Goal: Task Accomplishment & Management: Use online tool/utility

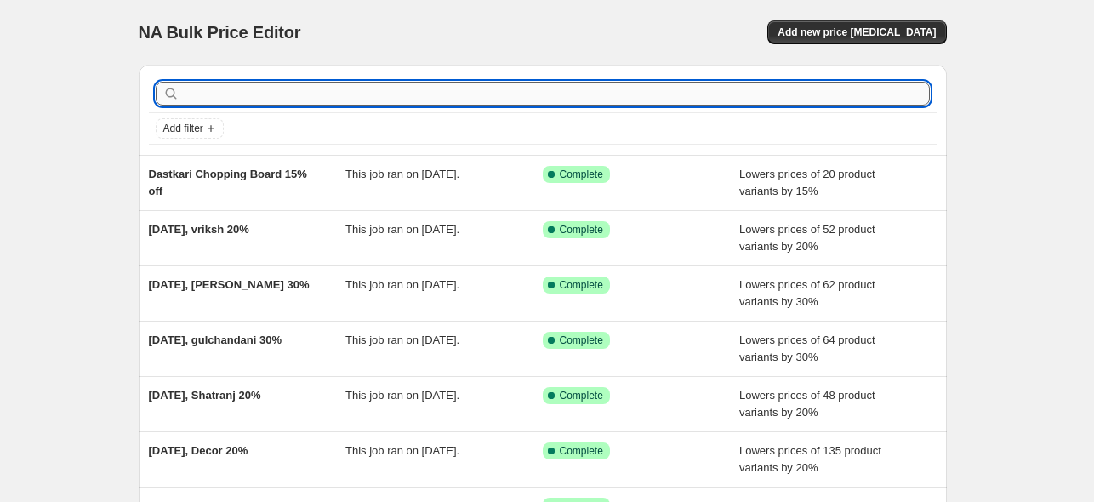
click at [351, 101] on input "text" at bounding box center [556, 94] width 747 height 24
paste input "Navhara"
type input "Navhara"
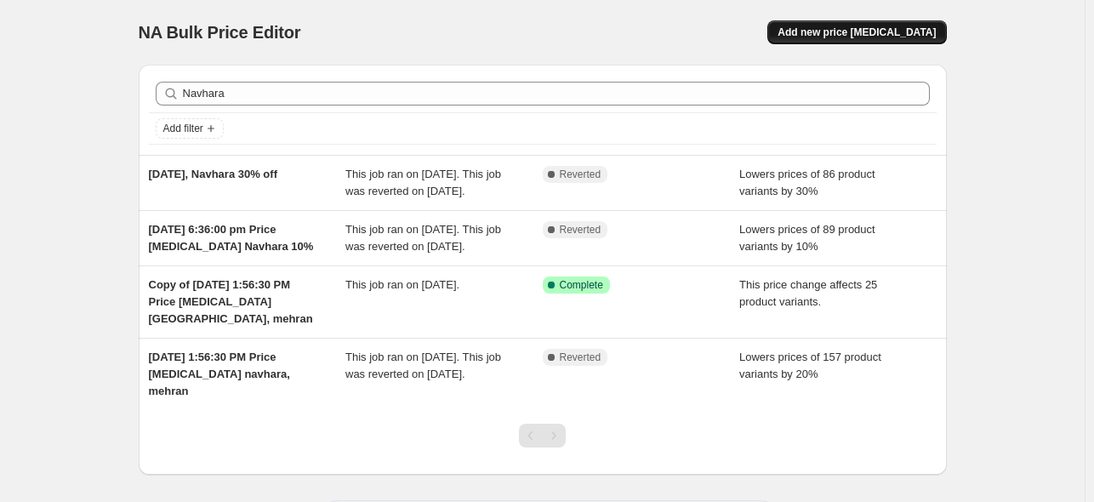
click at [846, 25] on button "Add new price [MEDICAL_DATA]" at bounding box center [856, 32] width 179 height 24
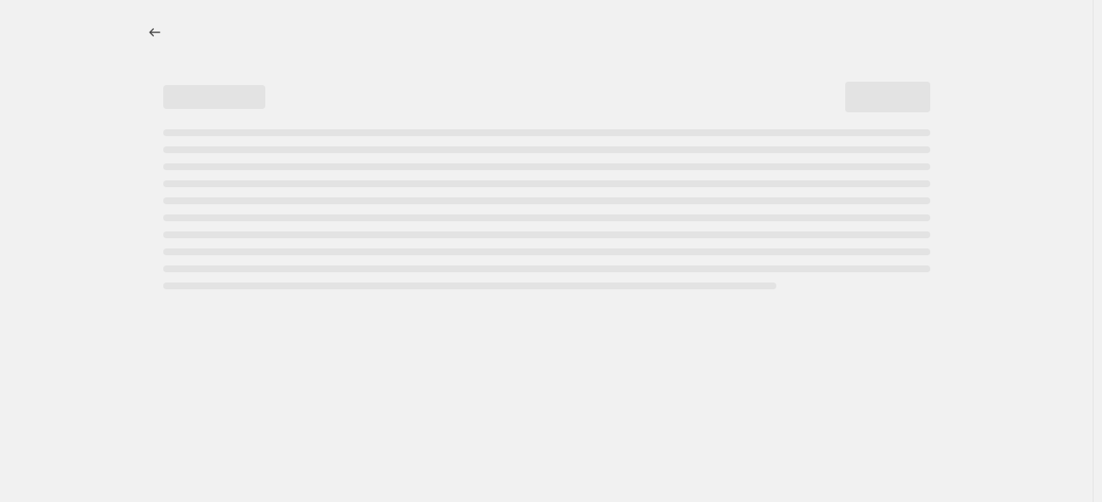
select select "percentage"
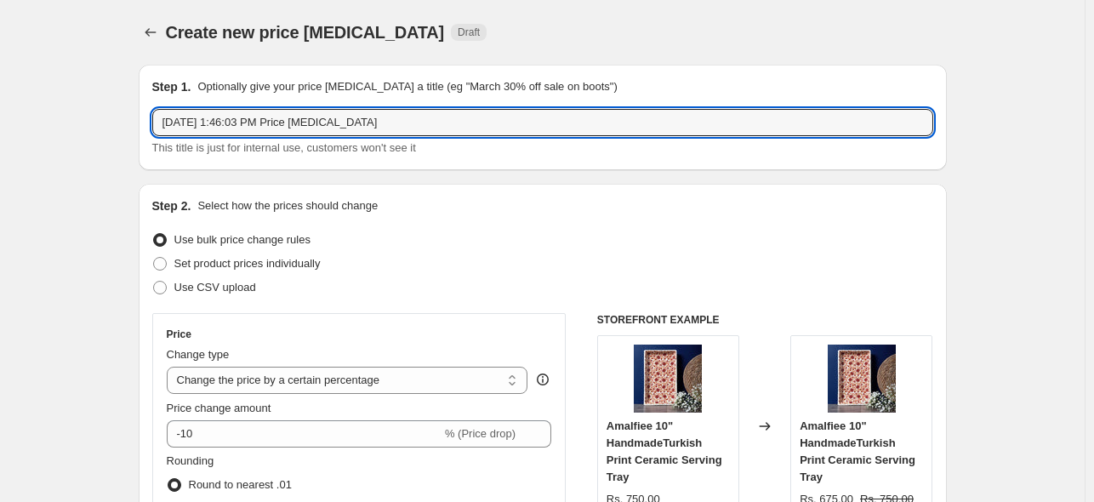
drag, startPoint x: 240, startPoint y: 123, endPoint x: 442, endPoint y: 100, distance: 203.7
click at [442, 100] on div "Step 1. Optionally give your price [MEDICAL_DATA] a title (eg "March 30% off sa…" at bounding box center [542, 117] width 781 height 78
paste input "Navhara"
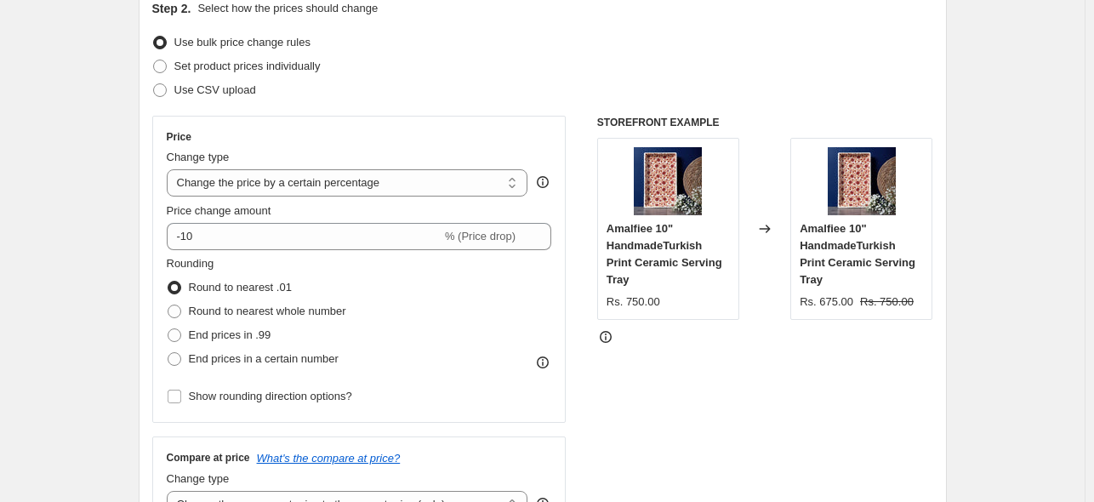
scroll to position [202, 0]
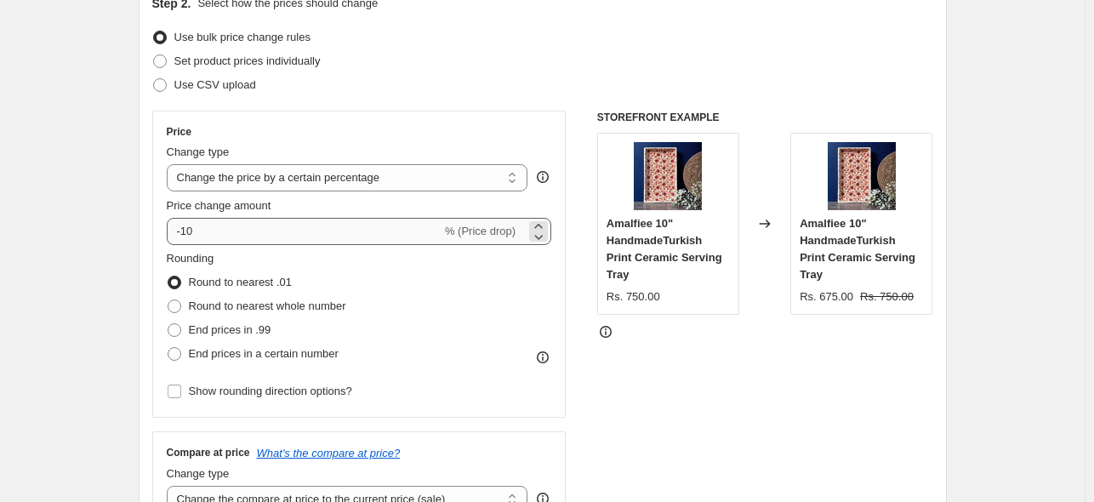
type input "[DATE], Navhara 15%"
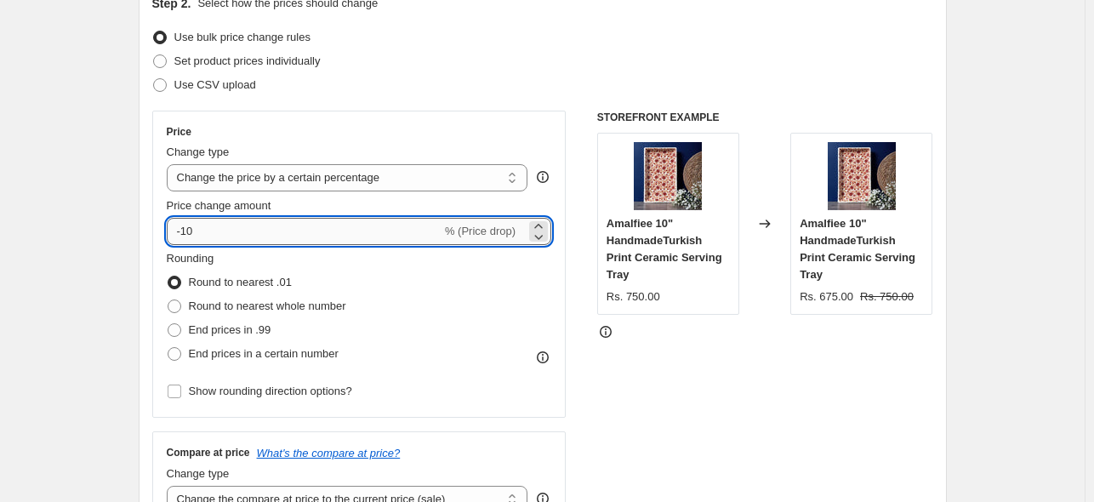
click at [228, 230] on input "-10" at bounding box center [304, 231] width 275 height 27
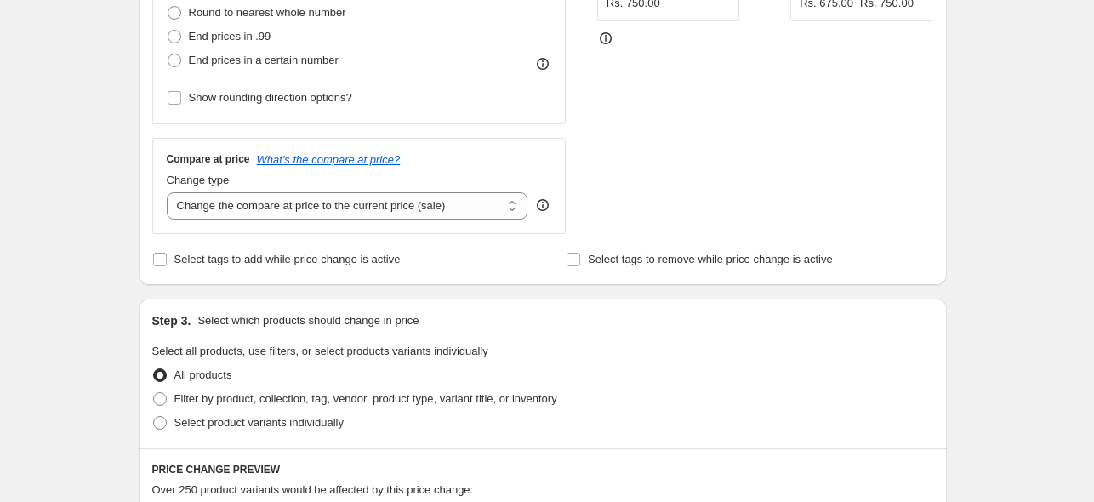
scroll to position [500, 0]
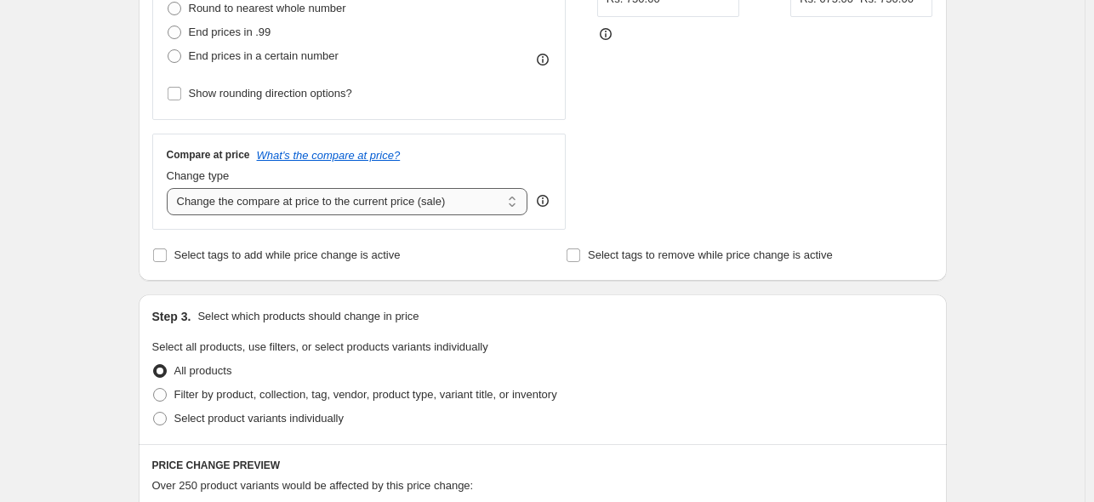
type input "-46"
click at [293, 196] on select "Change the compare at price to the current price (sale) Change the compare at p…" at bounding box center [347, 201] width 361 height 27
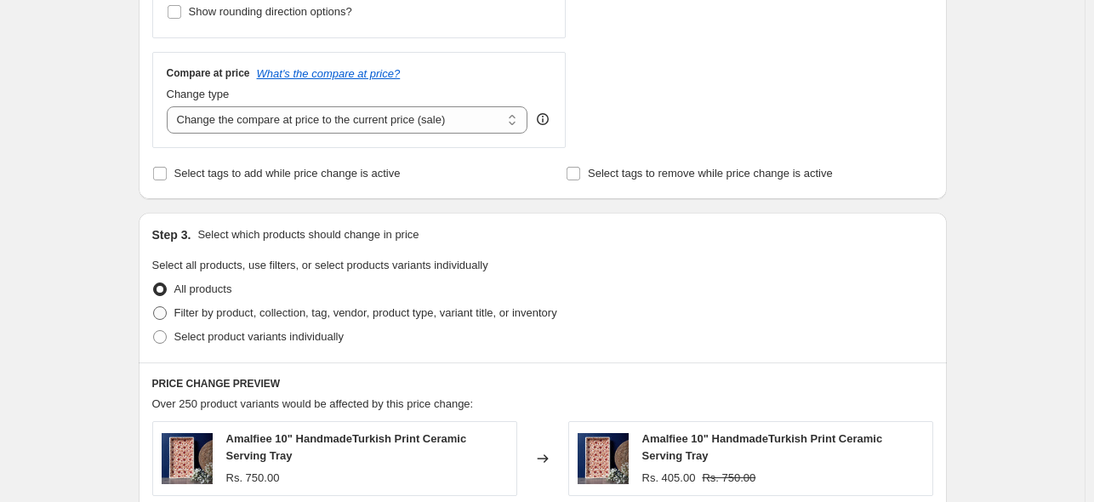
scroll to position [588, 0]
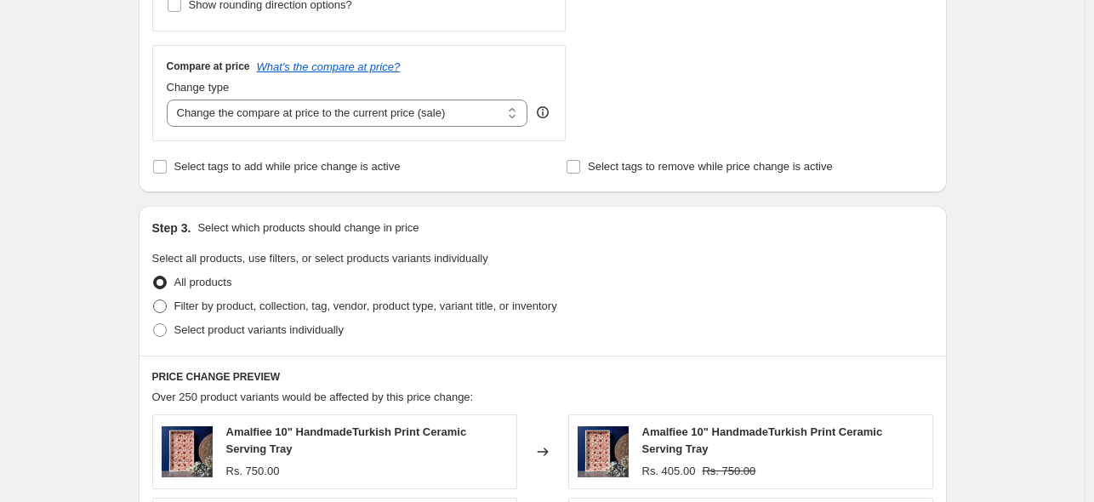
click at [163, 309] on span at bounding box center [160, 306] width 14 height 14
click at [154, 300] on input "Filter by product, collection, tag, vendor, product type, variant title, or inv…" at bounding box center [153, 299] width 1 height 1
radio input "true"
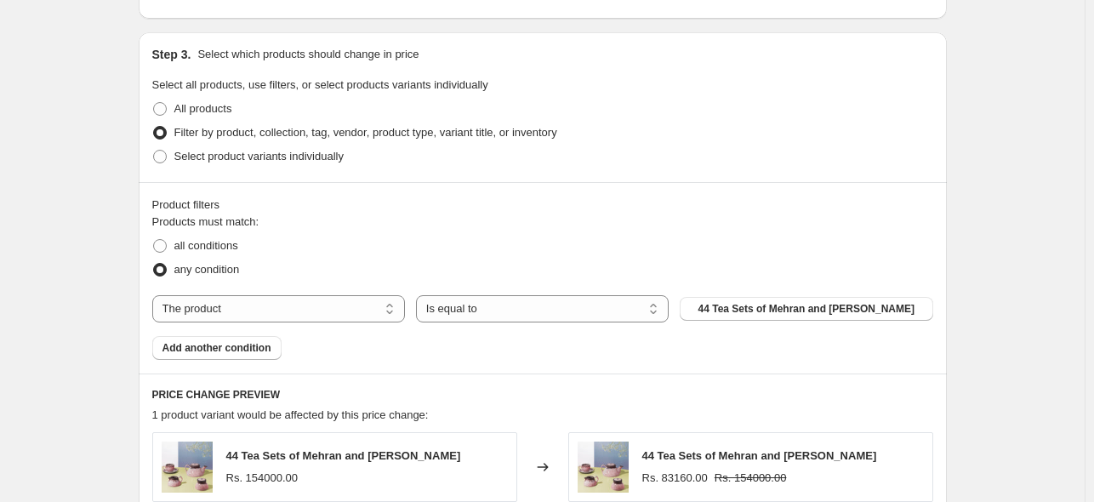
scroll to position [769, 0]
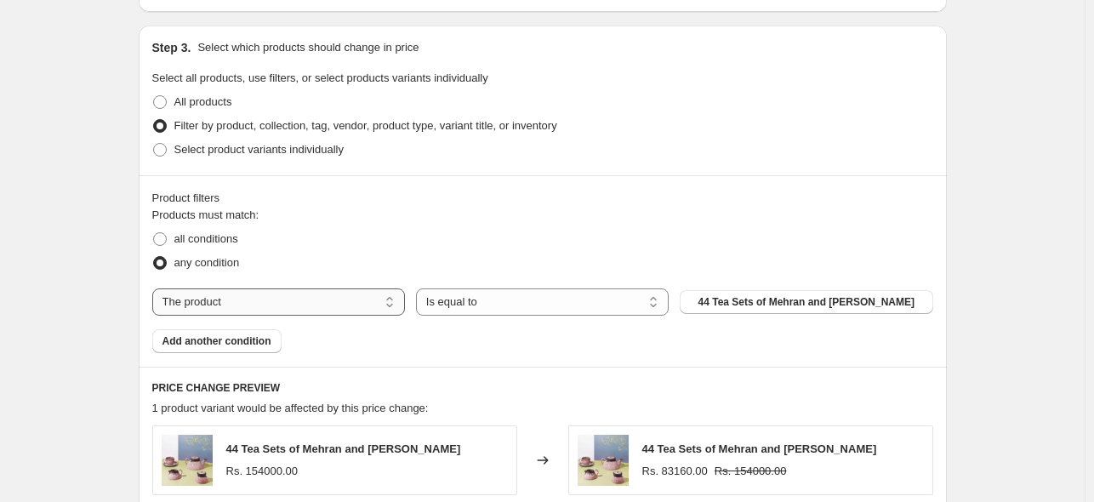
click at [248, 302] on select "The product The product's collection The product's tag The product's vendor The…" at bounding box center [278, 301] width 253 height 27
select select "collection"
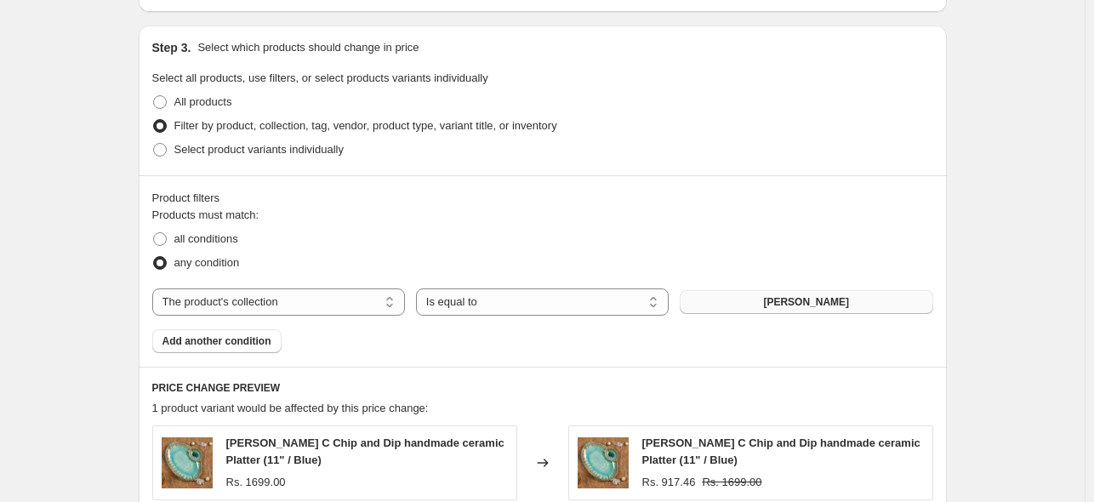
click at [770, 296] on button "[PERSON_NAME]" at bounding box center [805, 302] width 253 height 24
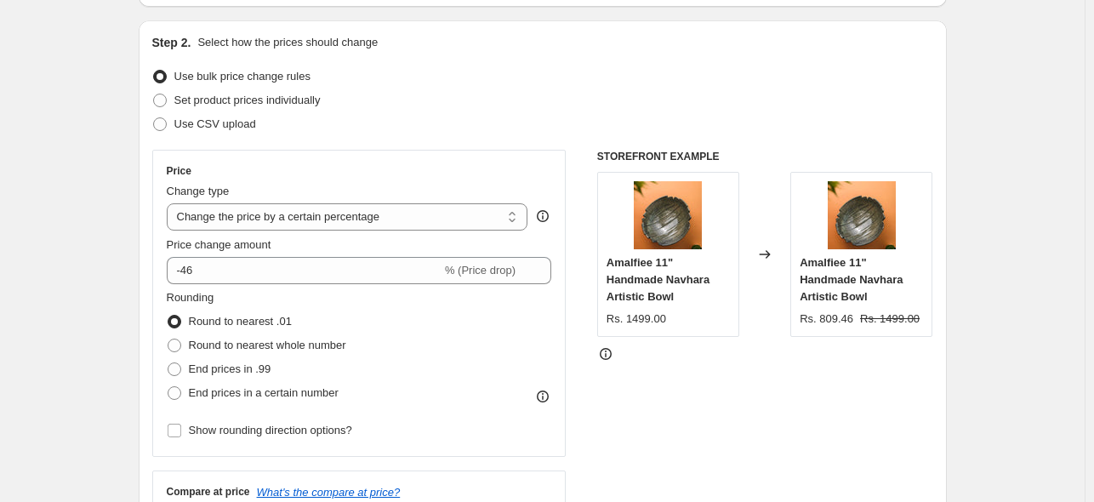
scroll to position [162, 0]
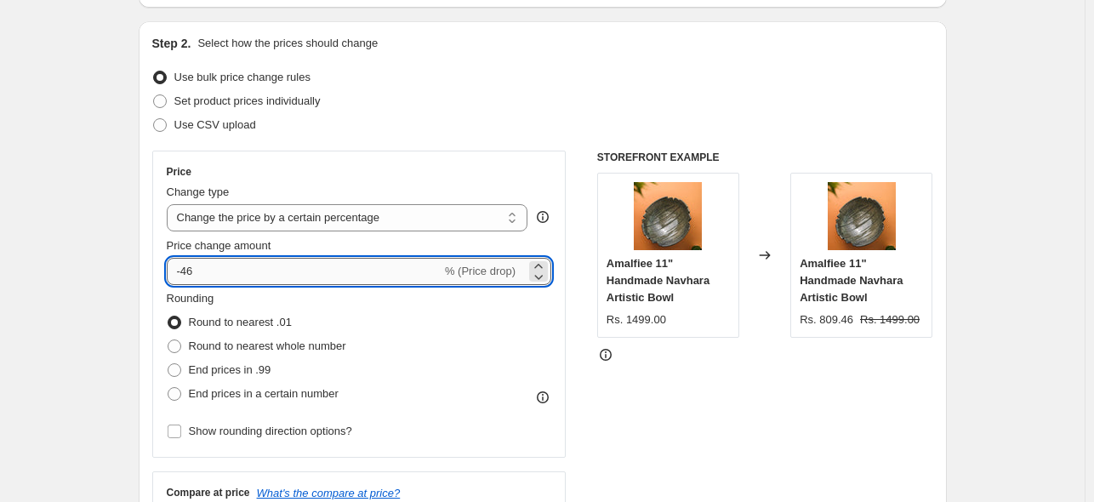
click at [253, 271] on input "-46" at bounding box center [304, 271] width 275 height 27
type input "-4"
type input "-15"
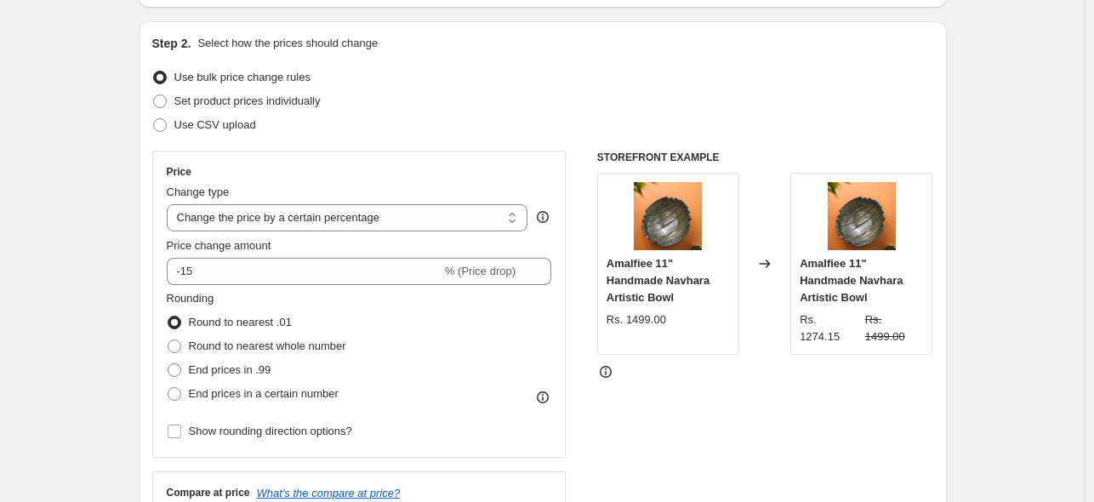
click at [575, 58] on div "Step 2. Select how the prices should change Use bulk price change rules Set pro…" at bounding box center [542, 320] width 781 height 570
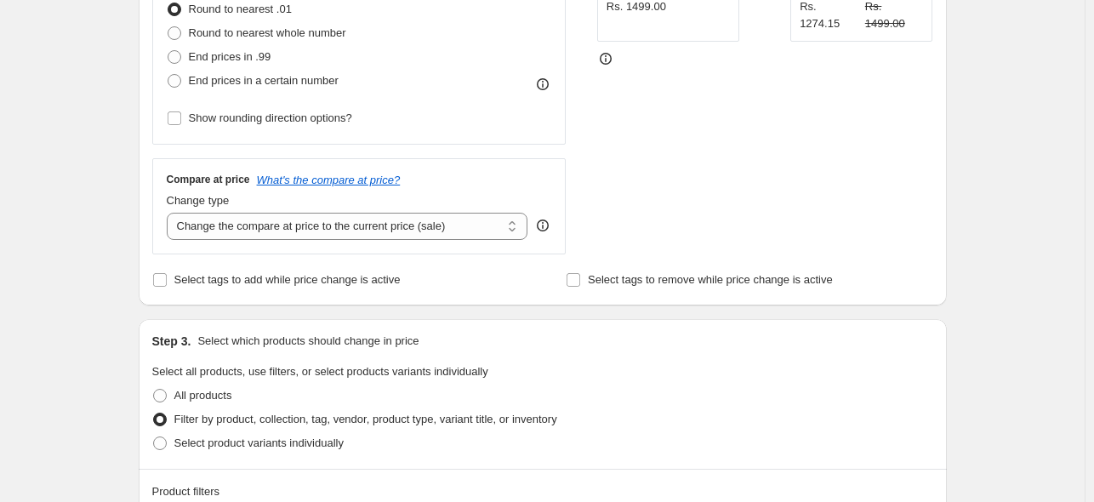
scroll to position [490, 0]
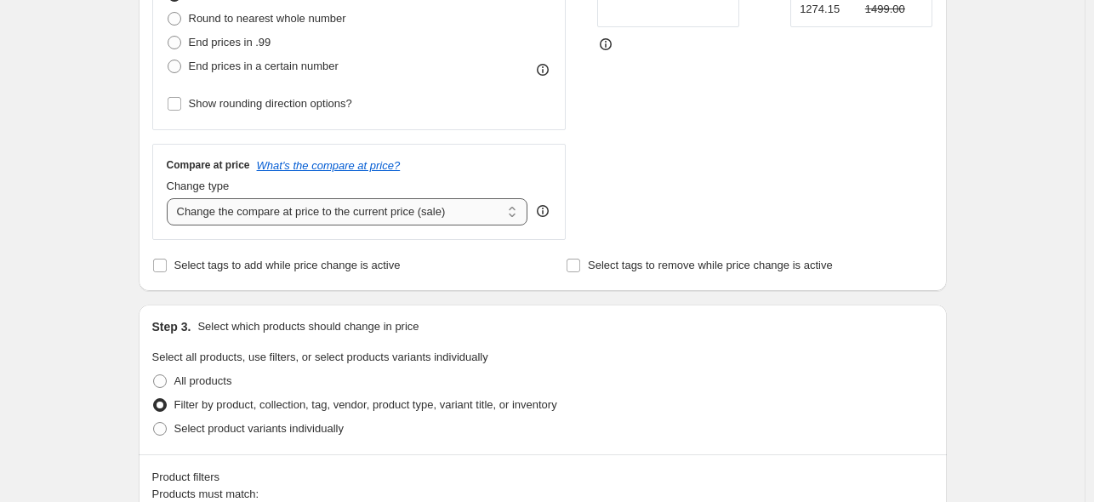
click at [398, 198] on select "Change the compare at price to the current price (sale) Change the compare at p…" at bounding box center [347, 211] width 361 height 27
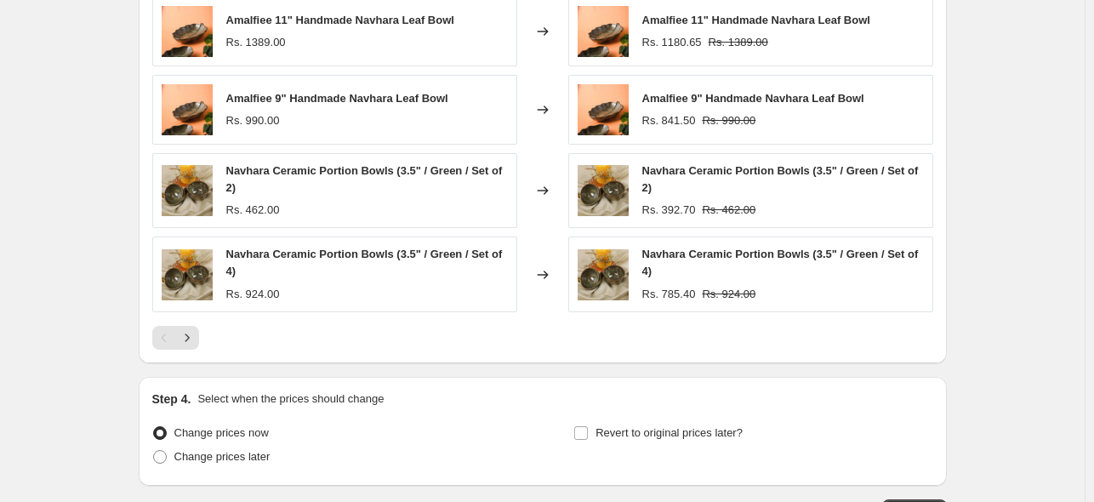
scroll to position [1397, 0]
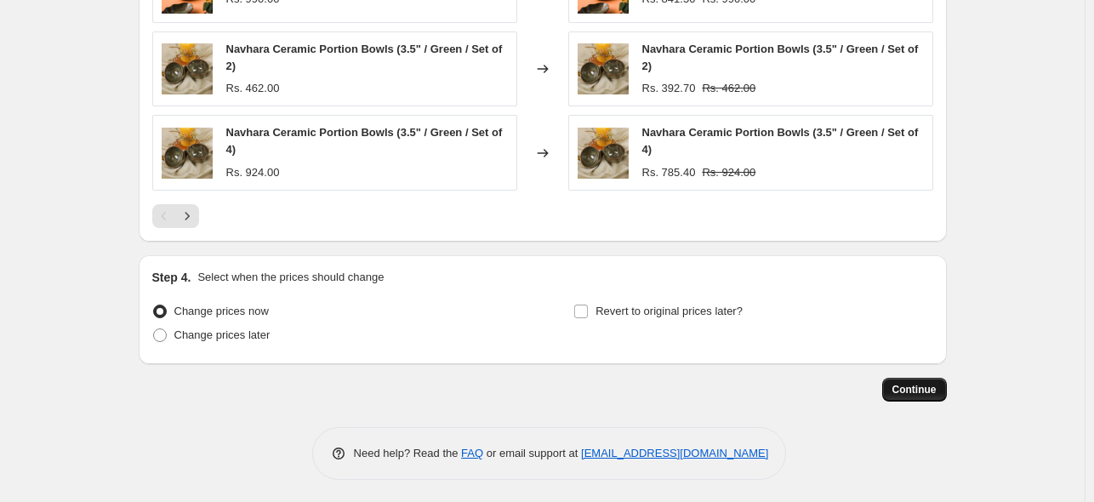
click at [897, 384] on span "Continue" at bounding box center [914, 390] width 44 height 14
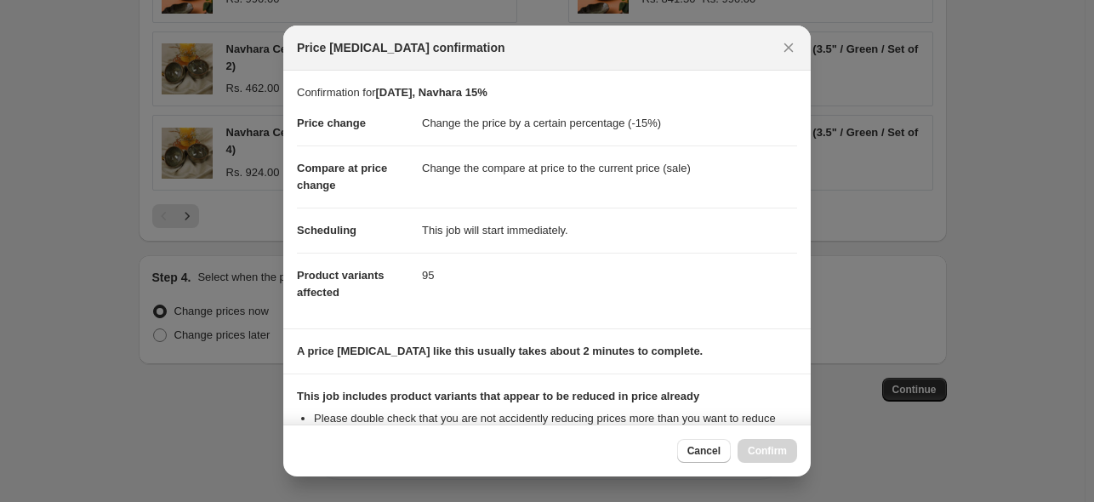
scroll to position [212, 0]
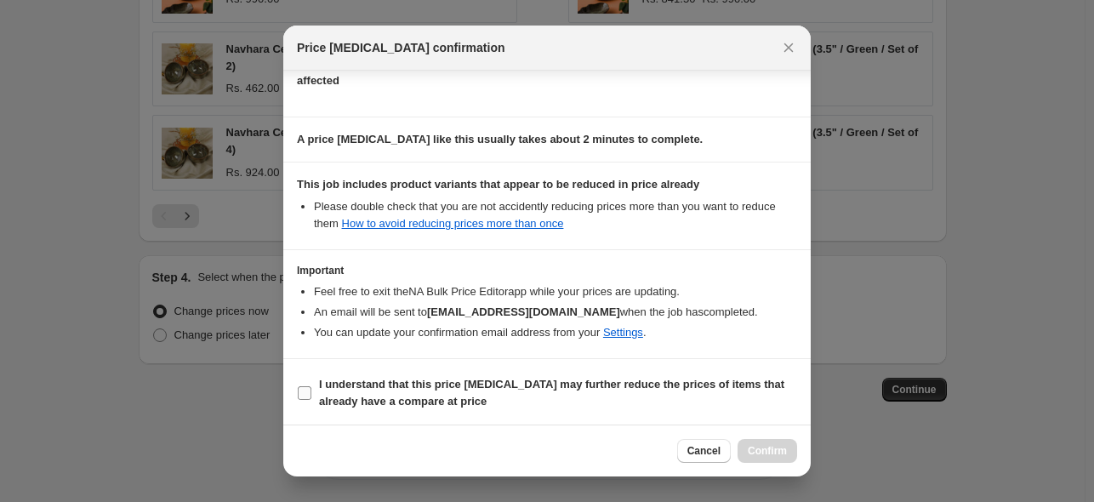
click at [309, 394] on input "I understand that this price [MEDICAL_DATA] may further reduce the prices of it…" at bounding box center [305, 393] width 14 height 14
checkbox input "true"
click at [771, 455] on span "Confirm" at bounding box center [766, 451] width 39 height 14
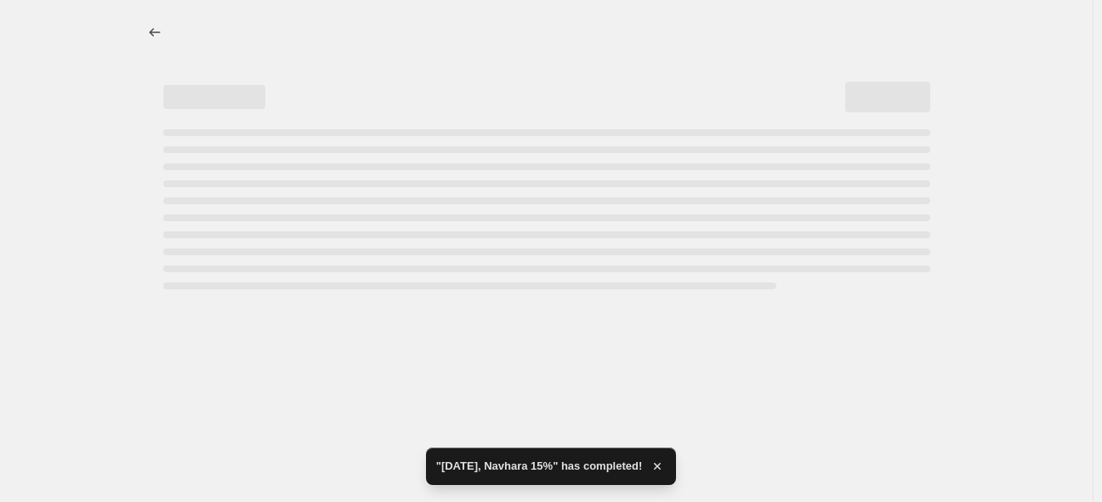
select select "percentage"
select select "collection"
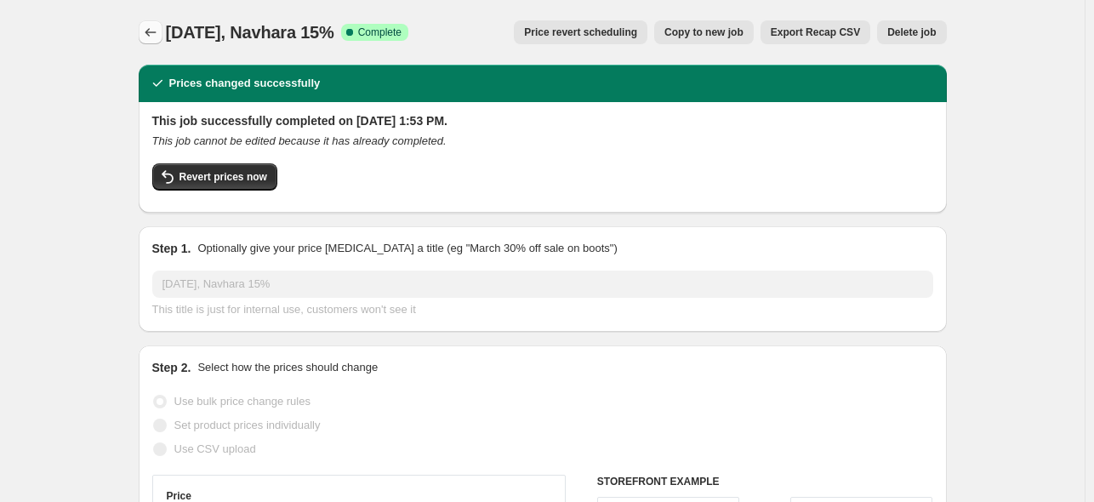
click at [157, 26] on icon "Price change jobs" at bounding box center [150, 32] width 17 height 17
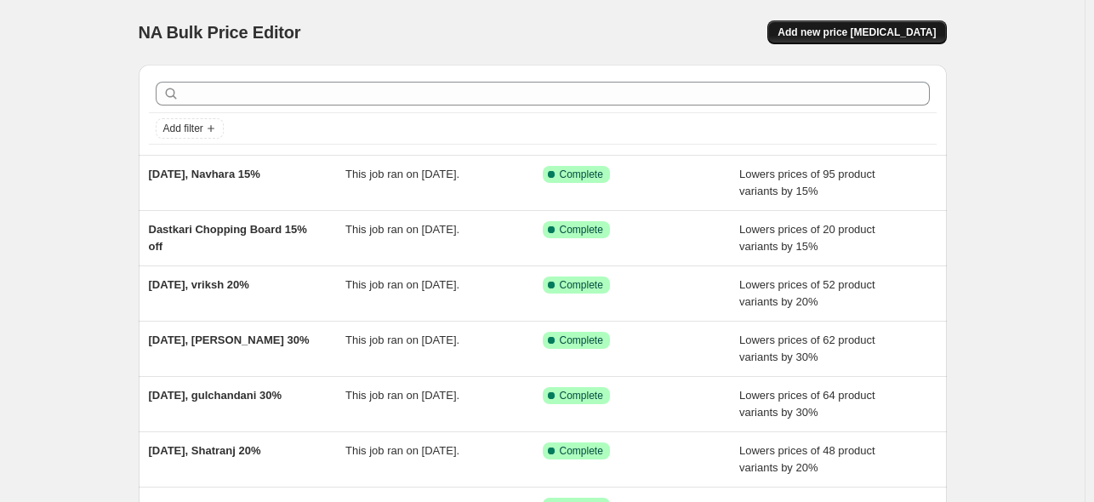
click at [865, 33] on span "Add new price [MEDICAL_DATA]" at bounding box center [856, 33] width 158 height 14
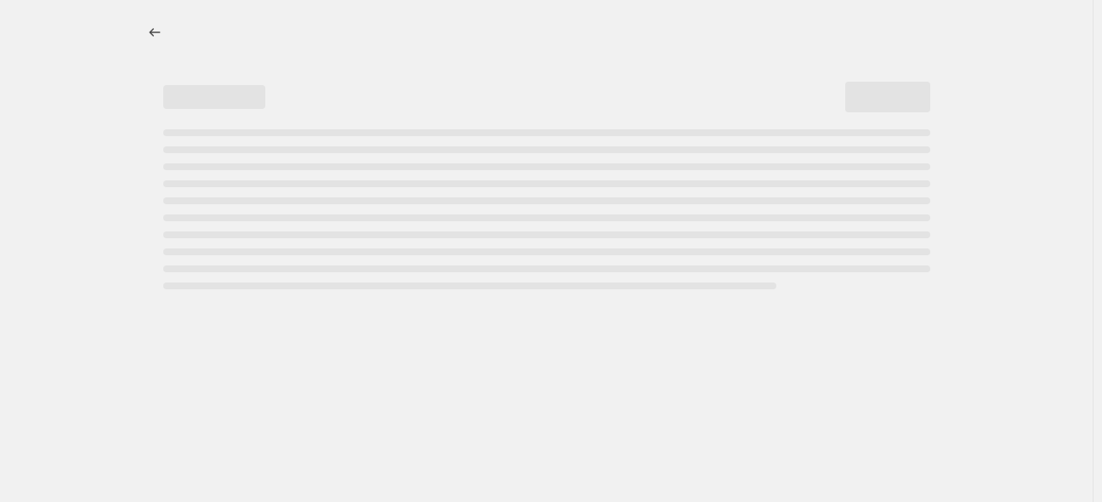
select select "percentage"
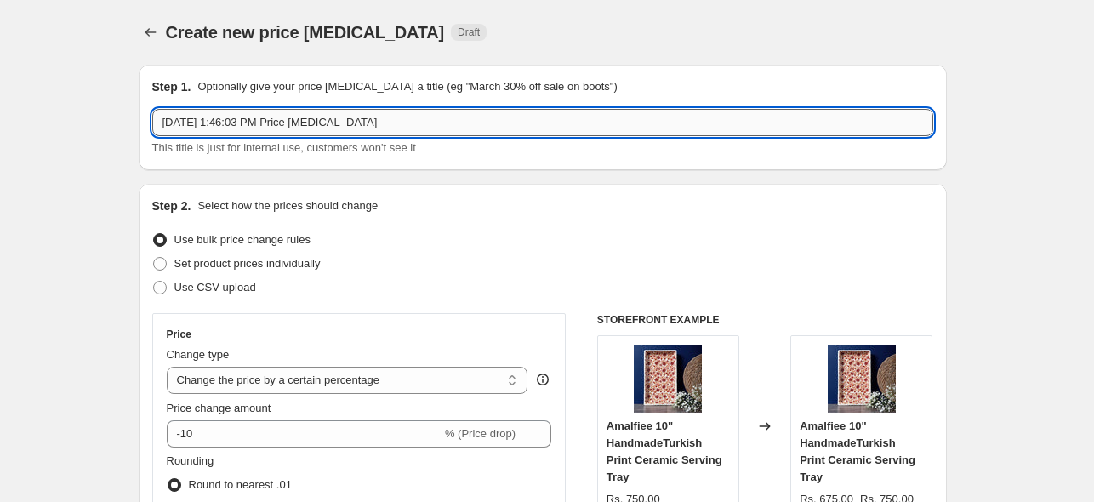
drag, startPoint x: 211, startPoint y: 123, endPoint x: 495, endPoint y: 129, distance: 284.1
click at [495, 129] on input "[DATE] 1:46:03 PM Price [MEDICAL_DATA]" at bounding box center [542, 122] width 781 height 27
paste input "Mehran"
type input "[DATE], Mehran 15% off"
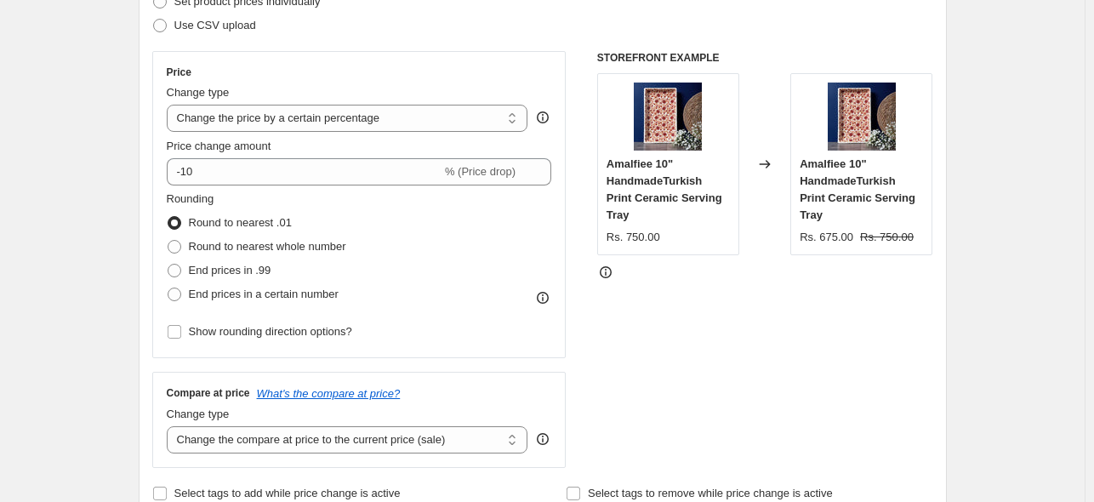
scroll to position [270, 0]
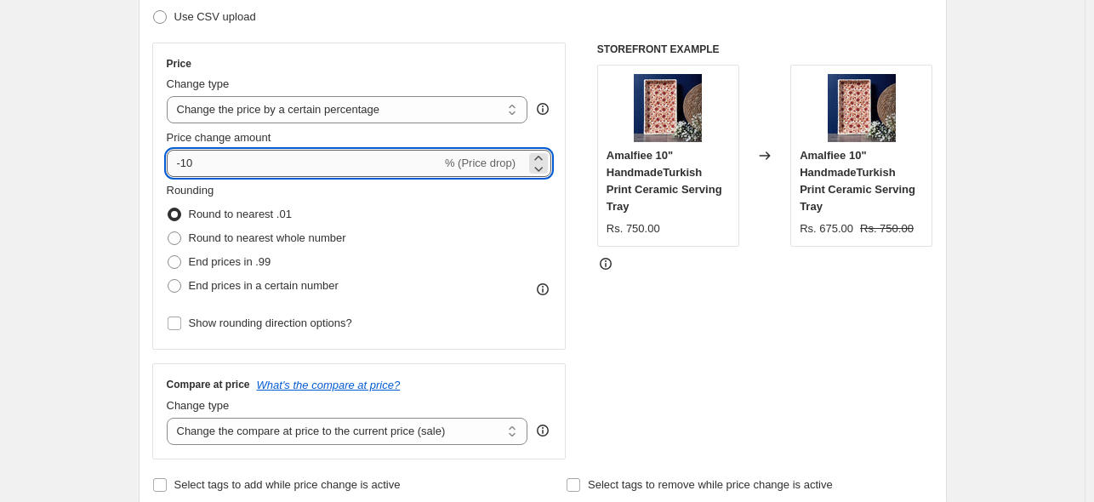
click at [384, 156] on input "-10" at bounding box center [304, 163] width 275 height 27
type input "-15"
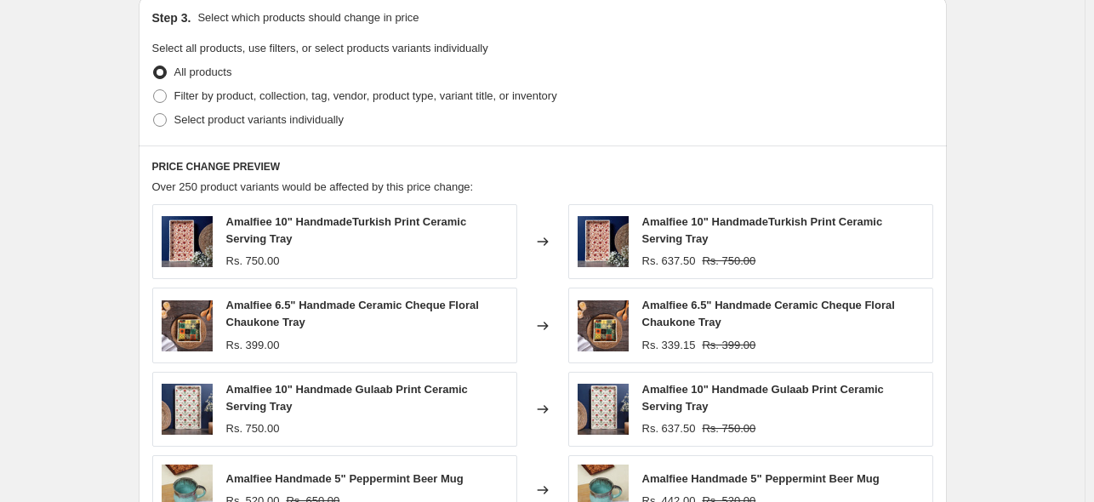
scroll to position [803, 0]
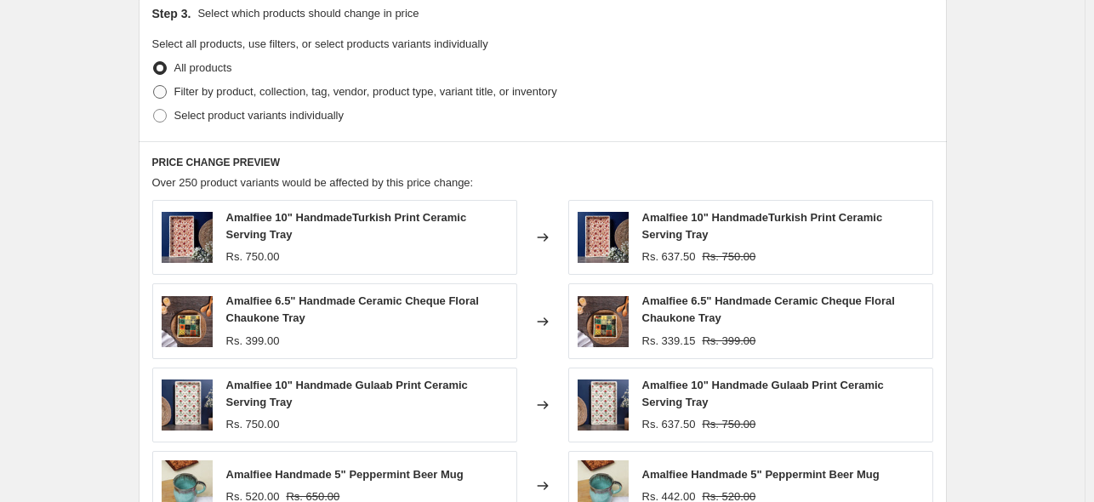
click at [167, 93] on span at bounding box center [160, 92] width 14 height 14
click at [154, 86] on input "Filter by product, collection, tag, vendor, product type, variant title, or inv…" at bounding box center [153, 85] width 1 height 1
radio input "true"
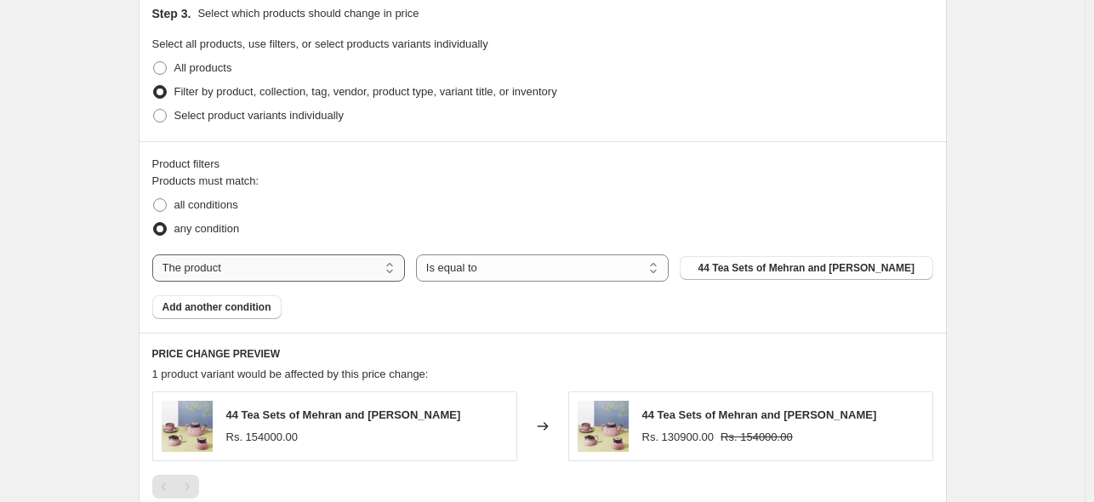
click at [355, 270] on select "The product The product's collection The product's tag The product's vendor The…" at bounding box center [278, 267] width 253 height 27
select select "collection"
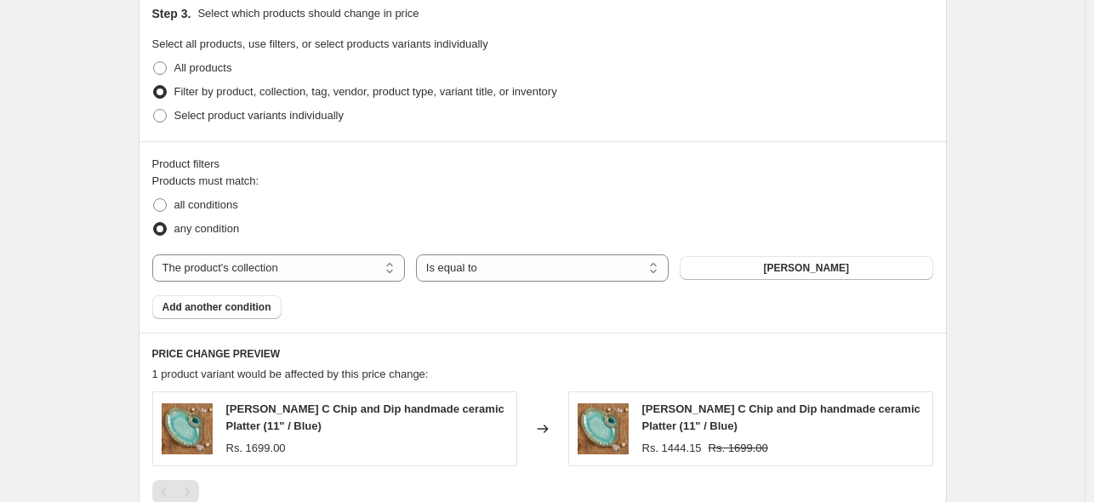
click at [806, 268] on span "[PERSON_NAME]" at bounding box center [806, 268] width 86 height 14
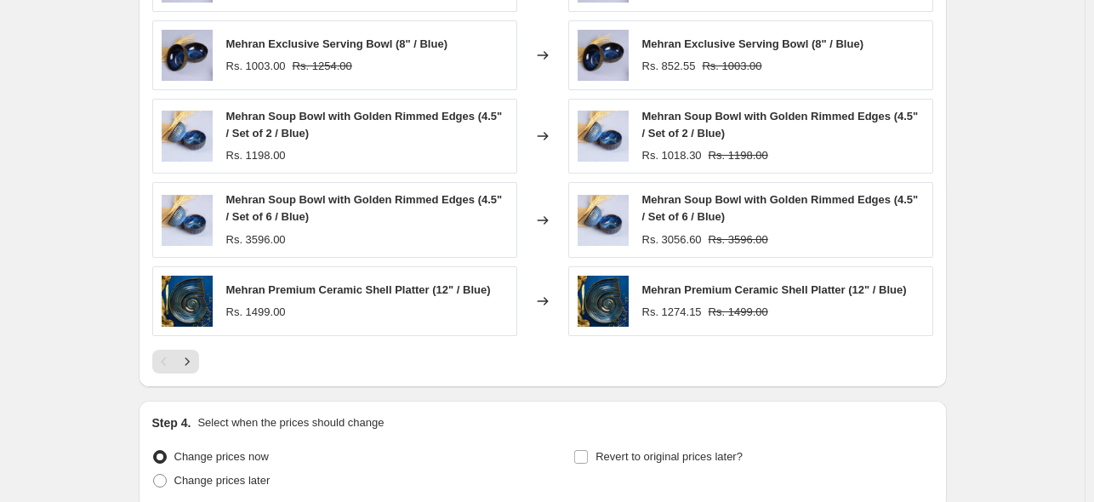
scroll to position [1397, 0]
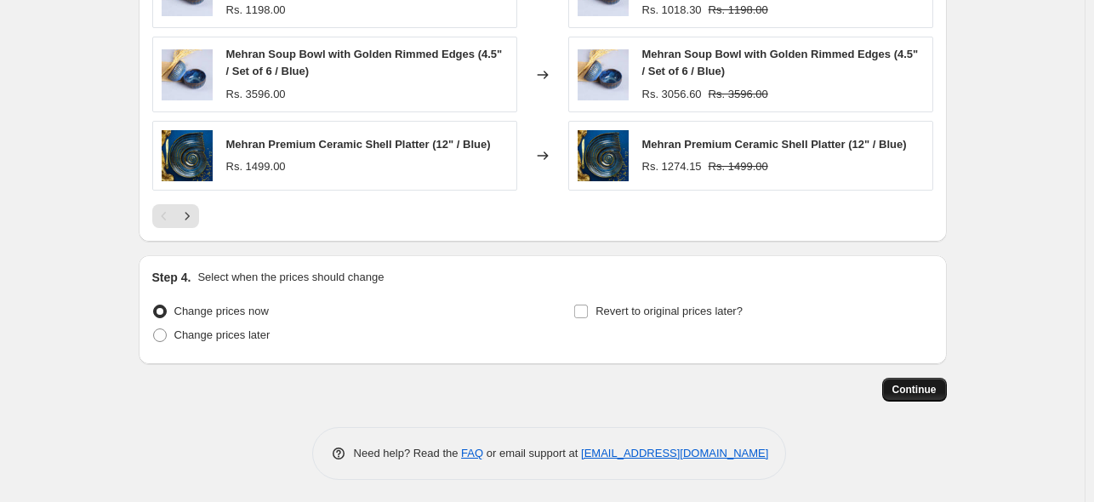
click at [908, 384] on span "Continue" at bounding box center [914, 390] width 44 height 14
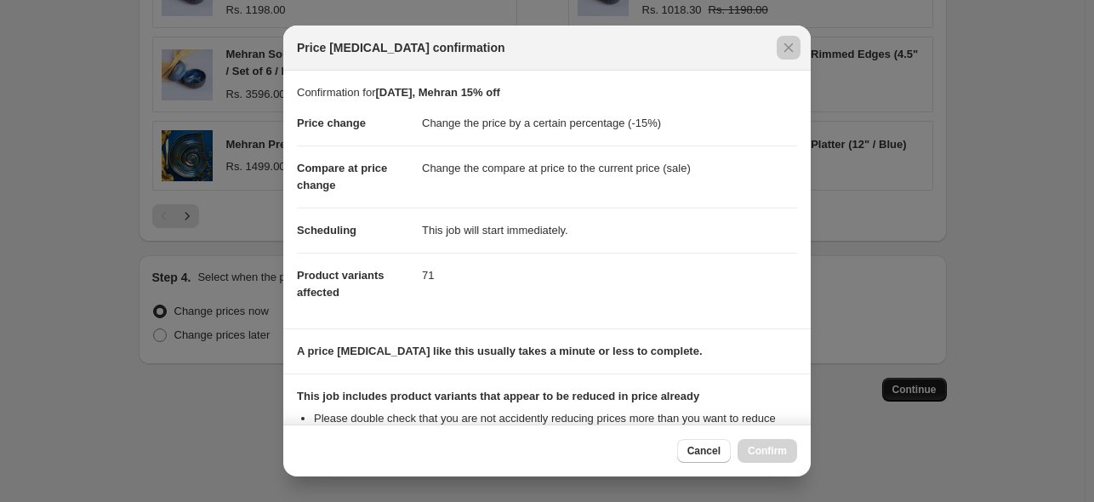
click at [908, 384] on div at bounding box center [547, 251] width 1094 height 502
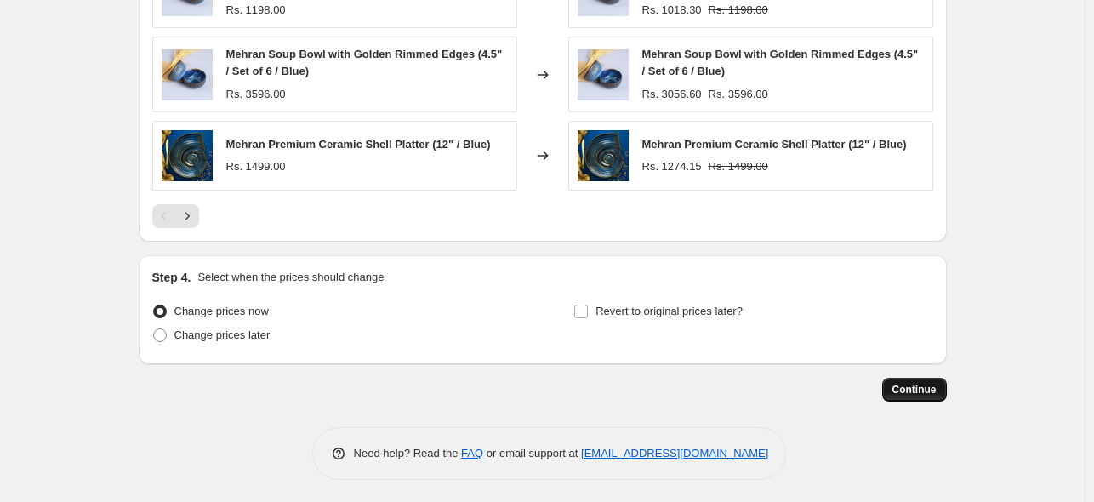
click at [908, 389] on span "Continue" at bounding box center [914, 390] width 44 height 14
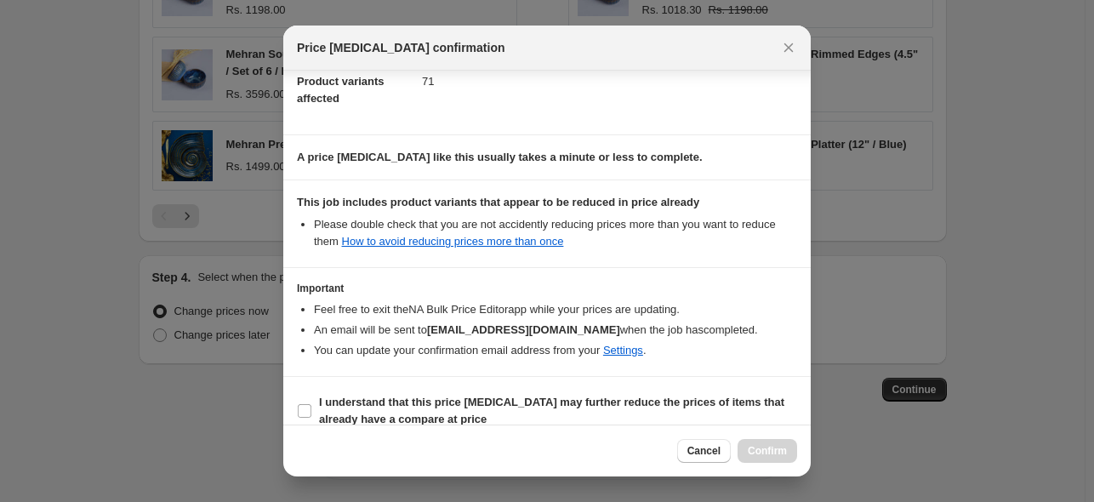
scroll to position [212, 0]
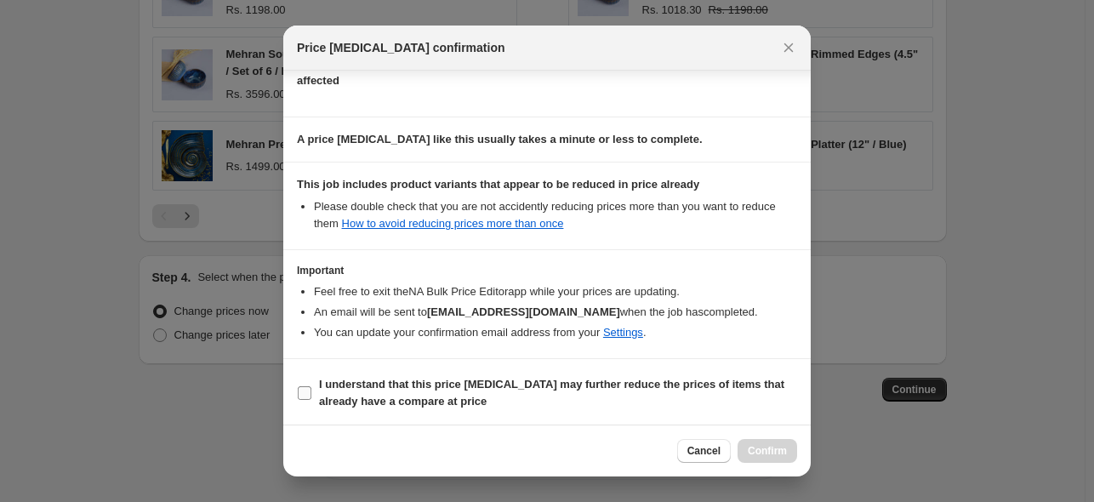
click at [300, 390] on input "I understand that this price [MEDICAL_DATA] may further reduce the prices of it…" at bounding box center [305, 393] width 14 height 14
checkbox input "true"
click at [765, 450] on span "Confirm" at bounding box center [766, 451] width 39 height 14
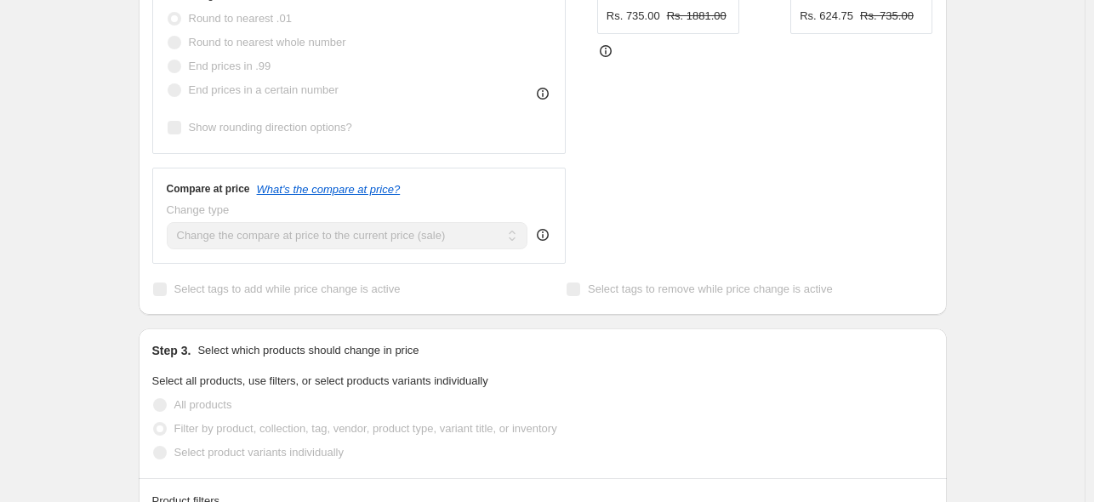
scroll to position [543, 0]
click at [233, 377] on span "Select all products, use filters, or select products variants individually" at bounding box center [320, 381] width 336 height 13
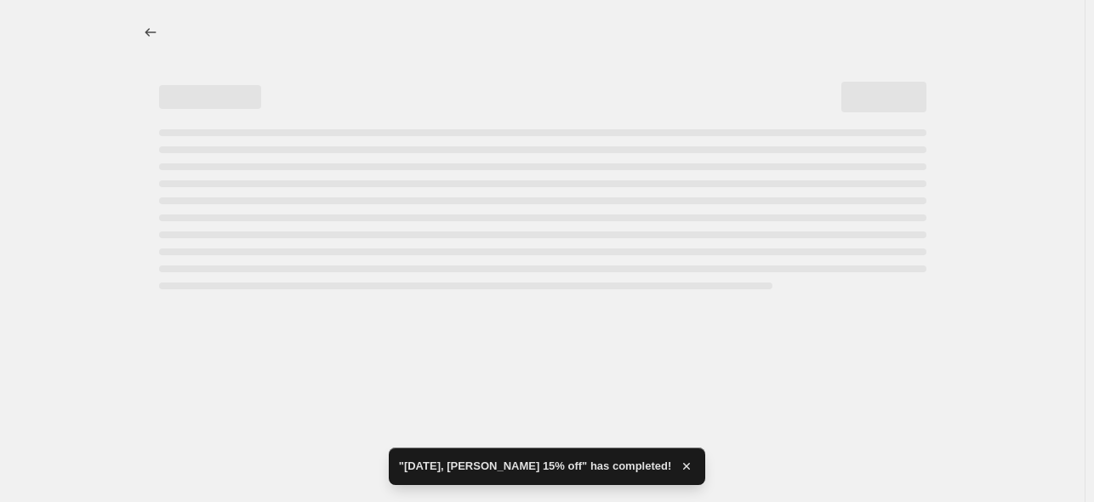
scroll to position [0, 0]
select select "percentage"
select select "collection"
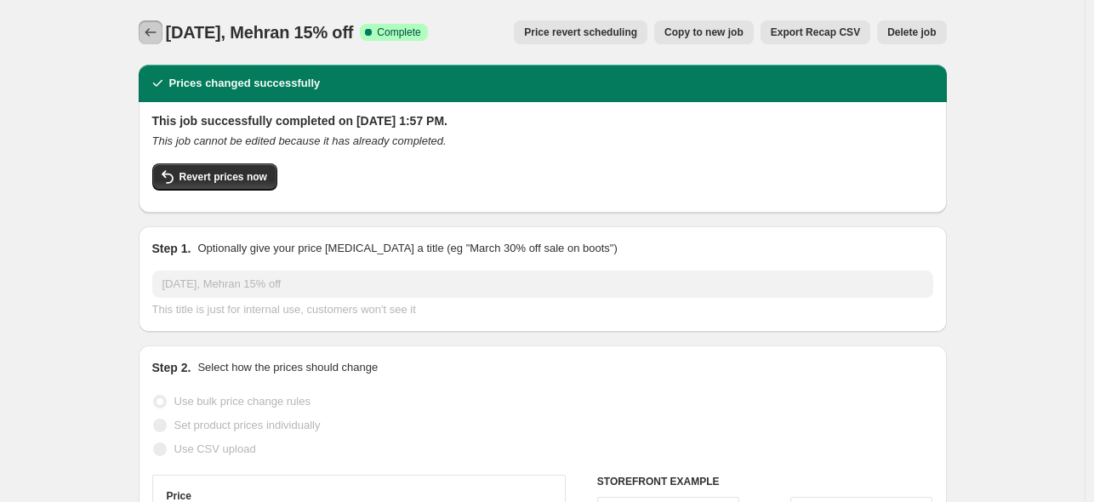
click at [152, 37] on icon "Price change jobs" at bounding box center [150, 32] width 17 height 17
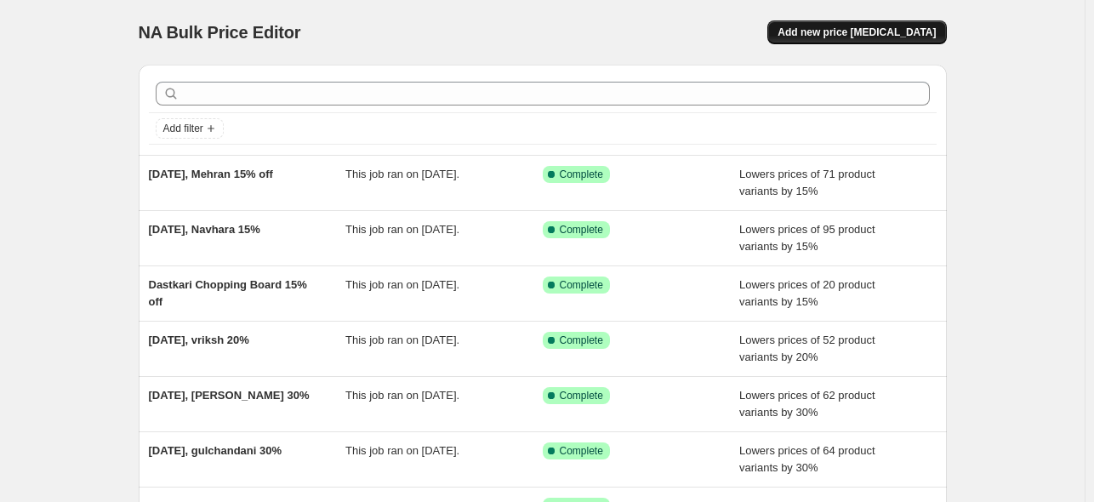
click at [884, 37] on span "Add new price [MEDICAL_DATA]" at bounding box center [856, 33] width 158 height 14
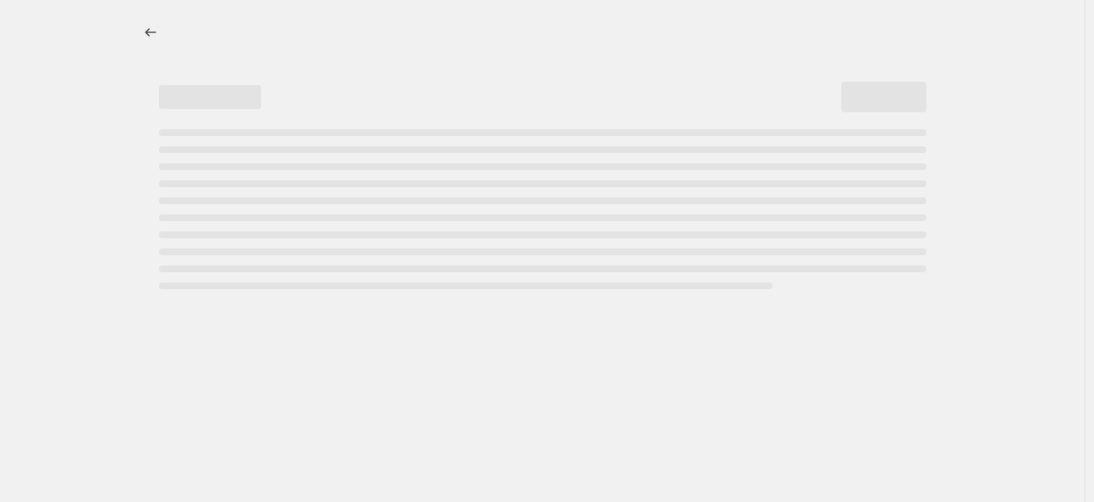
select select "percentage"
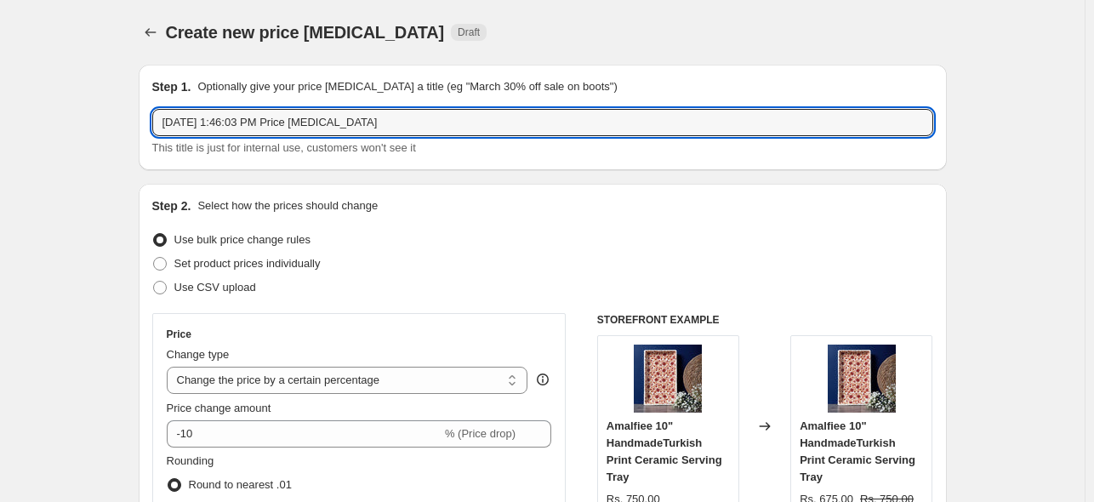
drag, startPoint x: 236, startPoint y: 125, endPoint x: 475, endPoint y: 106, distance: 240.5
click at [475, 106] on div "Step 1. Optionally give your price [MEDICAL_DATA] a title (eg "March 30% off sa…" at bounding box center [542, 117] width 781 height 78
paste input "Noor"
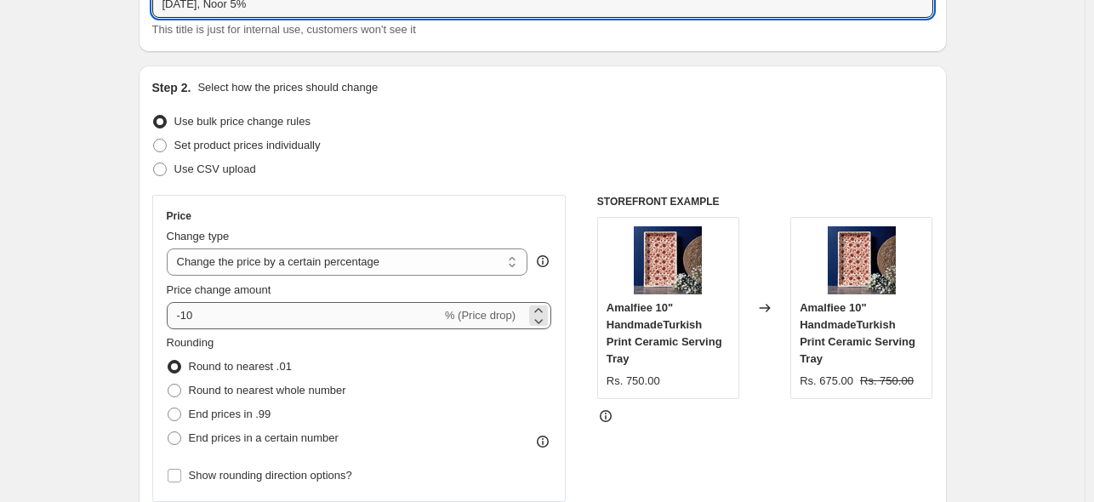
type input "[DATE], Noor 5%"
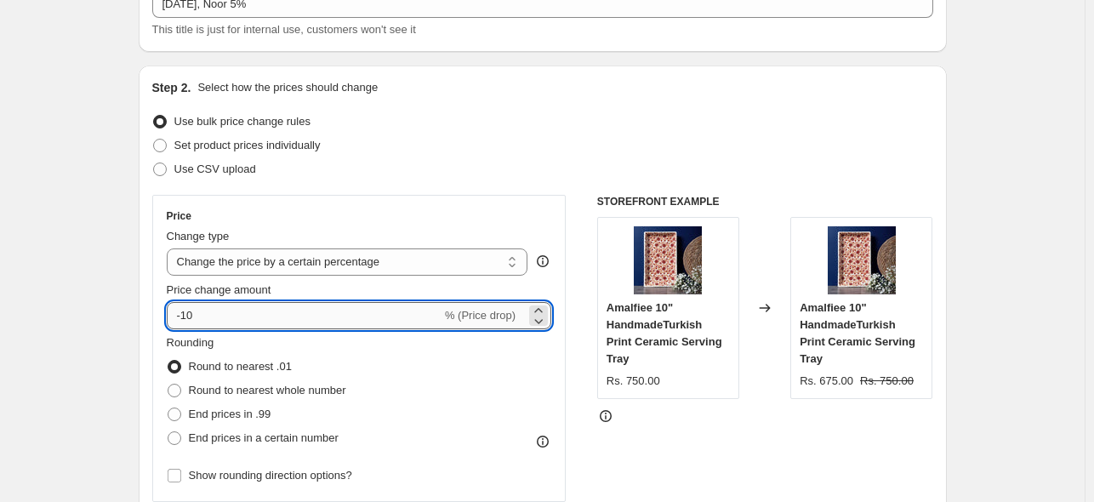
click at [259, 322] on input "-10" at bounding box center [304, 315] width 275 height 27
type input "-1"
type input "-5"
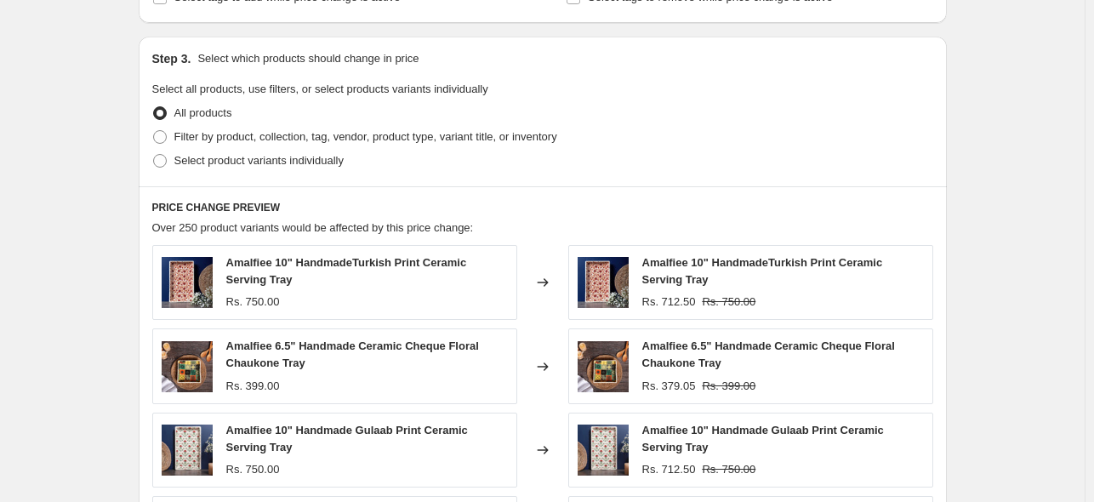
scroll to position [757, 0]
click at [158, 135] on span at bounding box center [160, 138] width 14 height 14
click at [154, 132] on input "Filter by product, collection, tag, vendor, product type, variant title, or inv…" at bounding box center [153, 131] width 1 height 1
radio input "true"
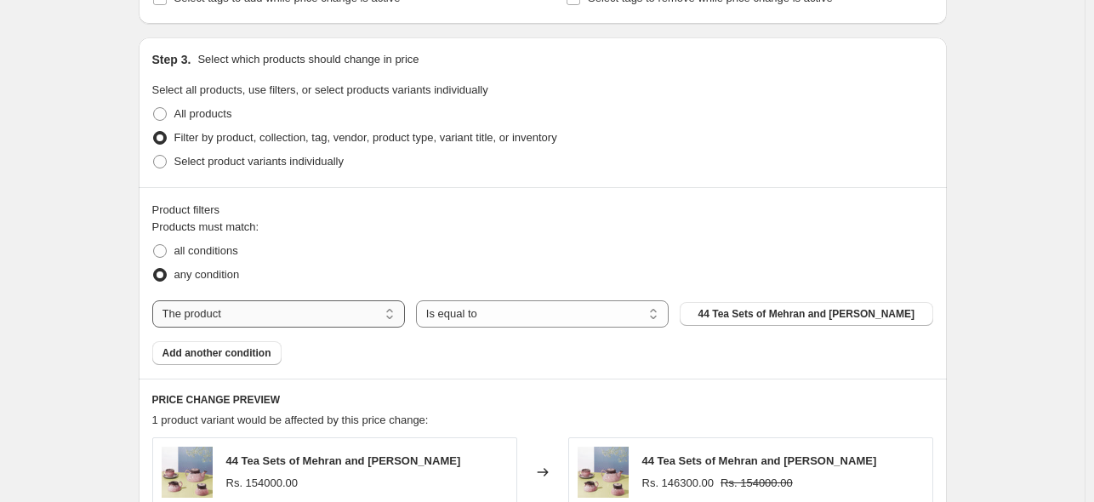
click at [354, 314] on select "The product The product's collection The product's tag The product's vendor The…" at bounding box center [278, 313] width 253 height 27
select select "collection"
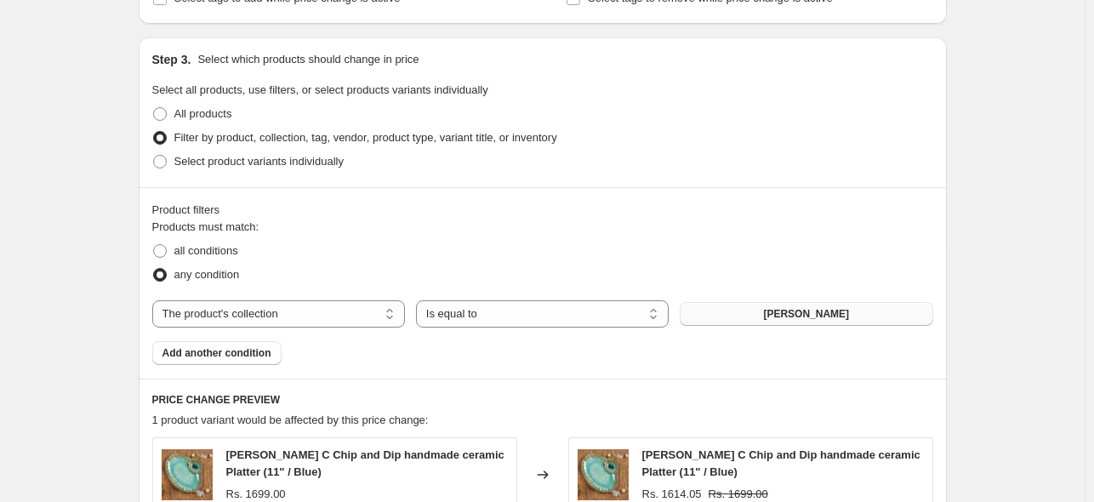
click at [803, 309] on span "[PERSON_NAME]" at bounding box center [806, 314] width 86 height 14
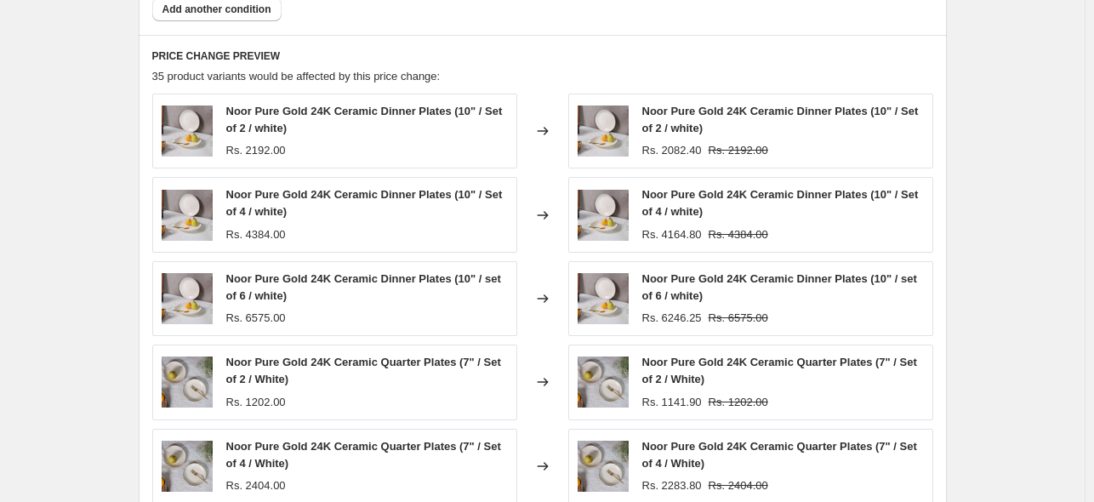
scroll to position [1413, 0]
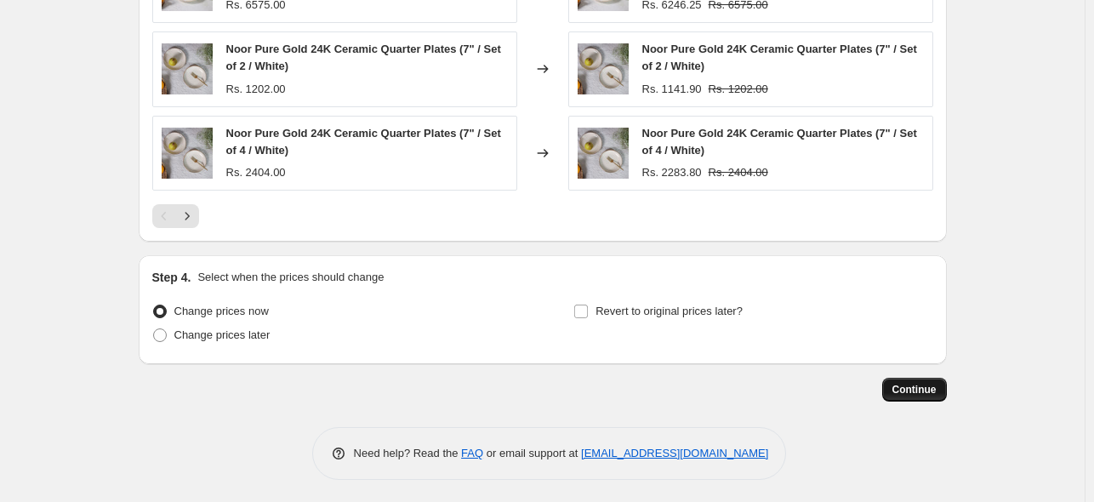
click at [925, 383] on span "Continue" at bounding box center [914, 390] width 44 height 14
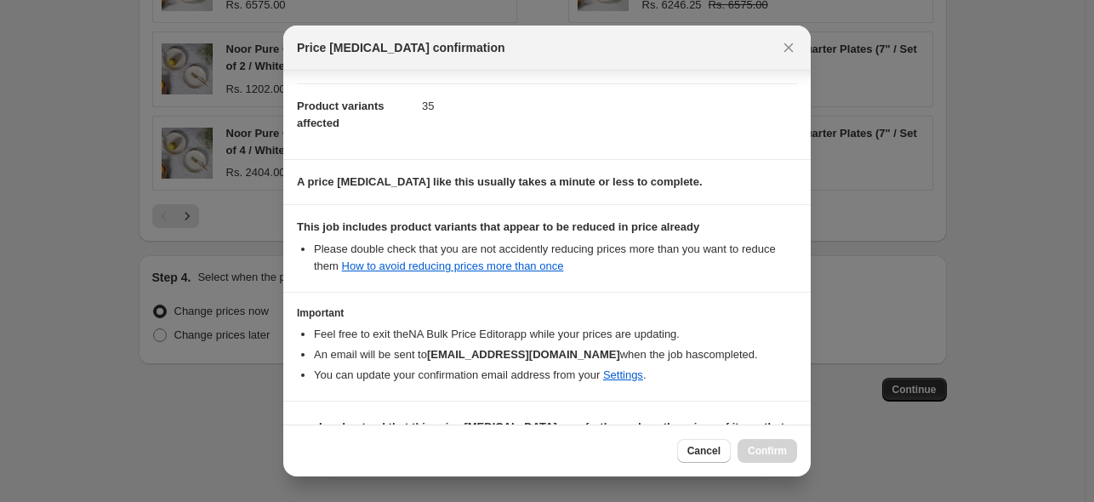
scroll to position [212, 0]
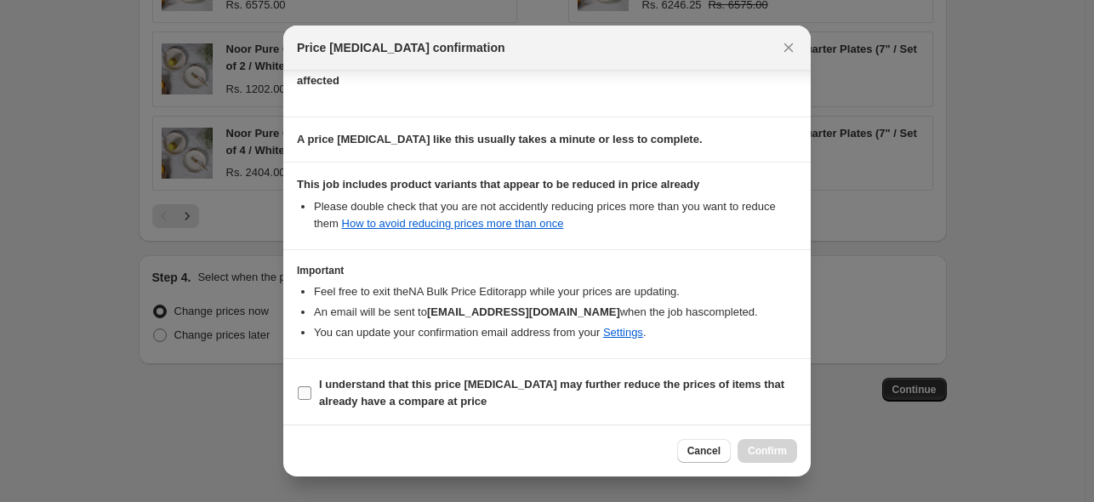
click at [313, 389] on label "I understand that this price [MEDICAL_DATA] may further reduce the prices of it…" at bounding box center [547, 392] width 500 height 41
click at [311, 389] on input "I understand that this price [MEDICAL_DATA] may further reduce the prices of it…" at bounding box center [305, 393] width 14 height 14
checkbox input "true"
click at [770, 446] on span "Confirm" at bounding box center [766, 451] width 39 height 14
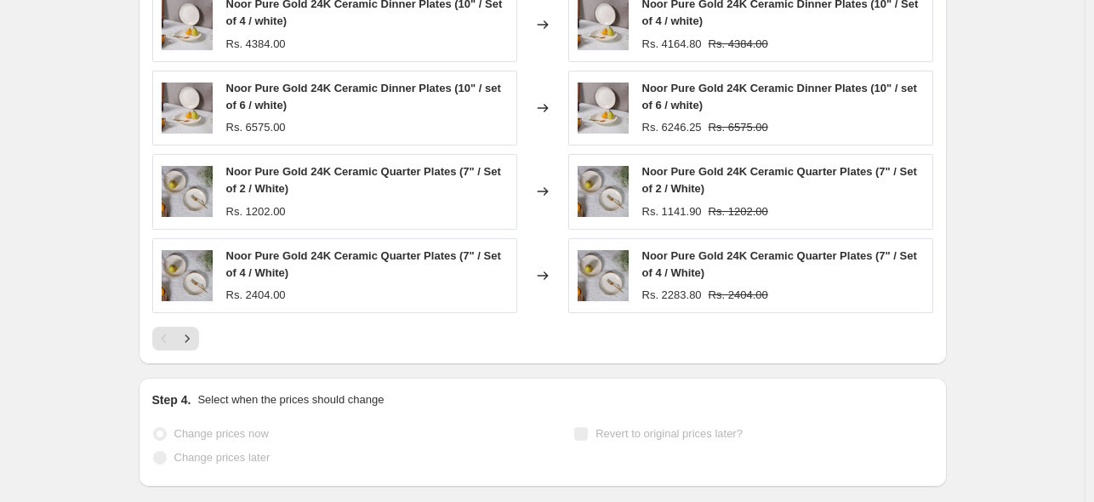
scroll to position [1457, 0]
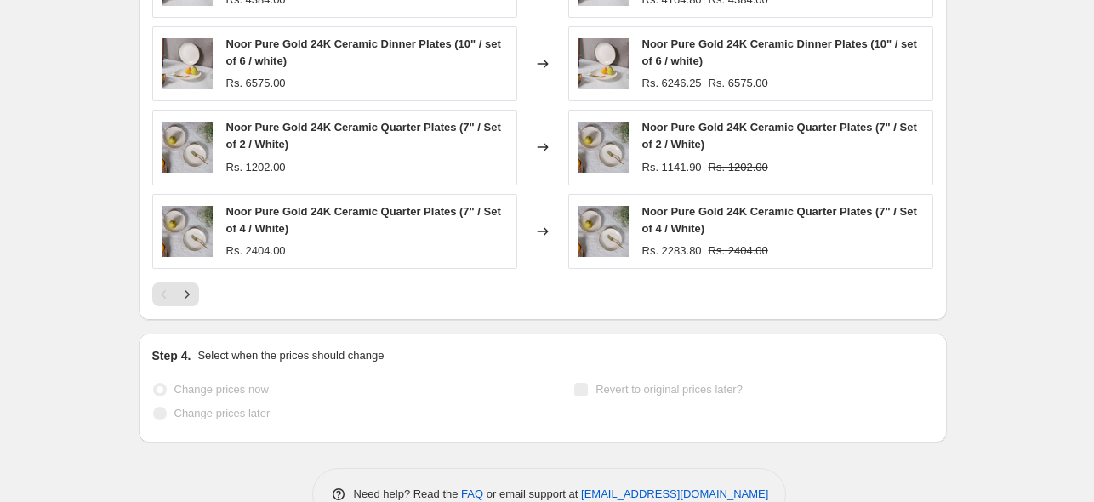
select select "percentage"
select select "collection"
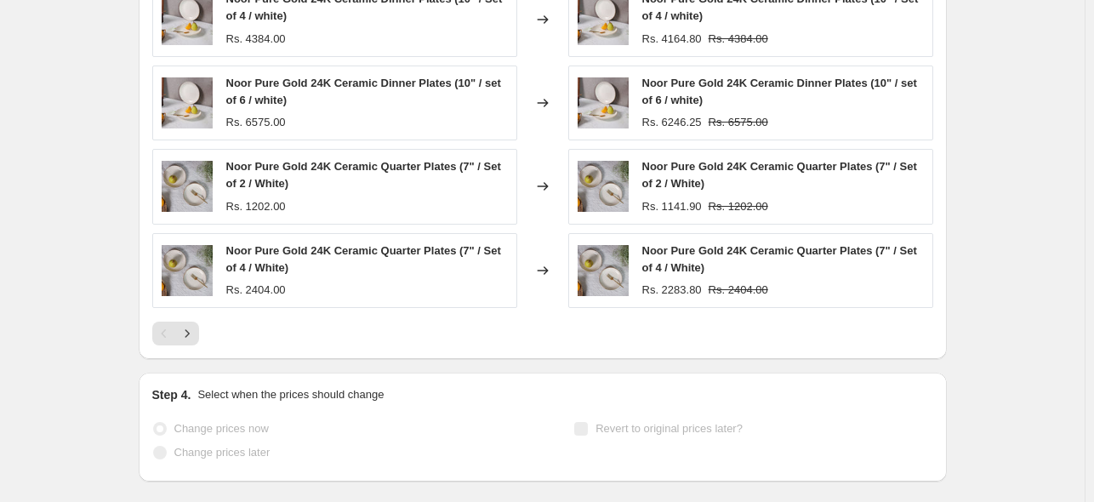
scroll to position [0, 0]
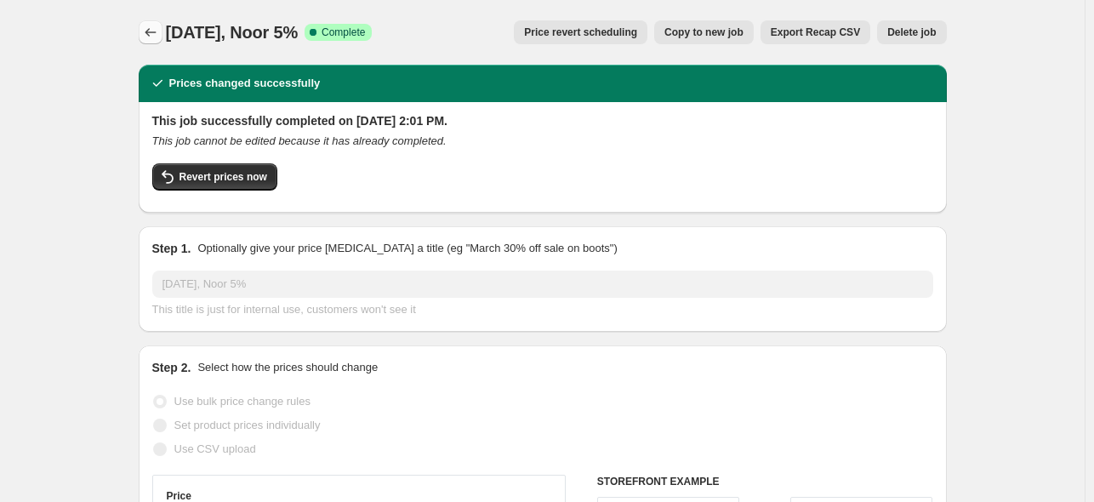
click at [156, 36] on icon "Price change jobs" at bounding box center [150, 32] width 17 height 17
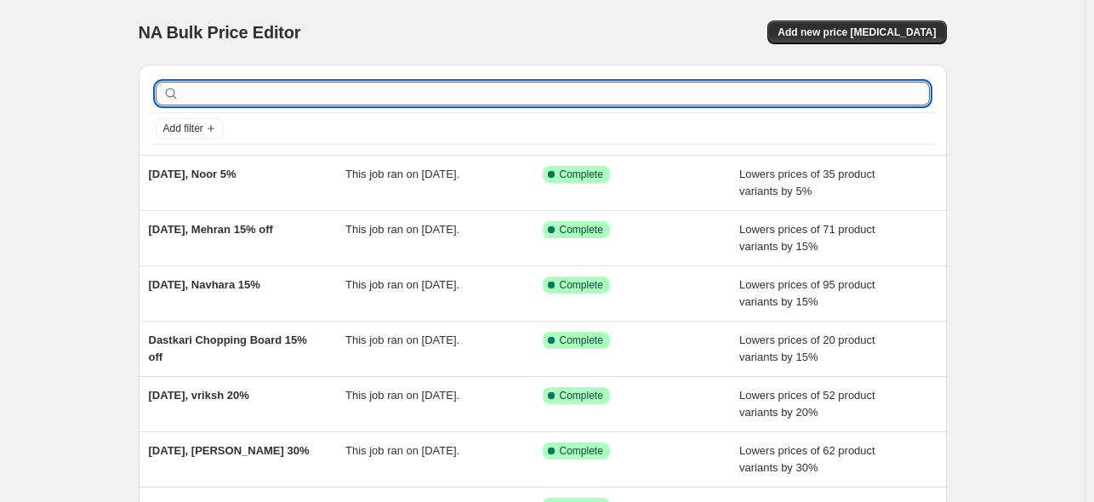
click at [379, 101] on input "text" at bounding box center [556, 94] width 747 height 24
paste input "gulchandani"
type input "gulchandani"
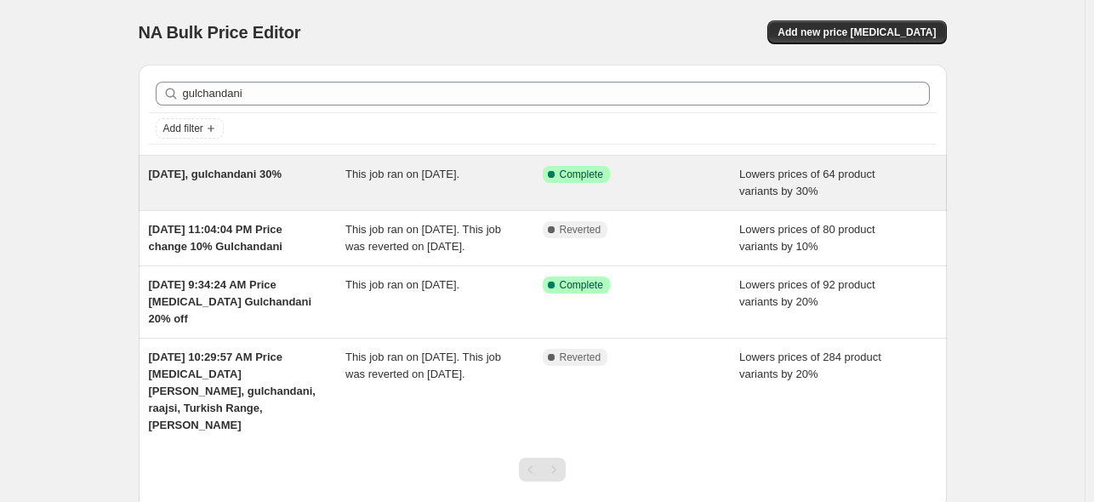
click at [233, 168] on span "[DATE], gulchandani 30%" at bounding box center [216, 174] width 134 height 13
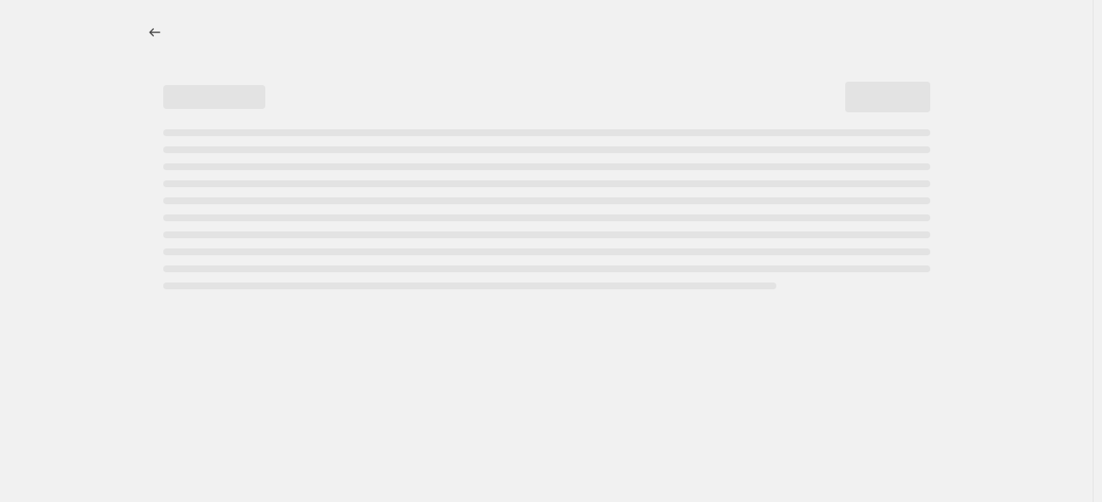
select select "percentage"
select select "collection"
select select "product_status"
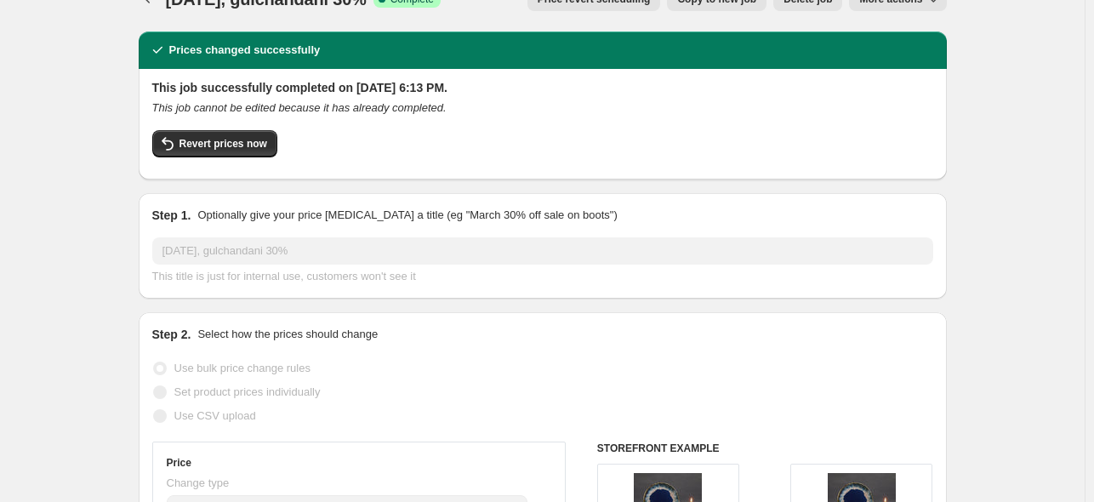
scroll to position [34, 0]
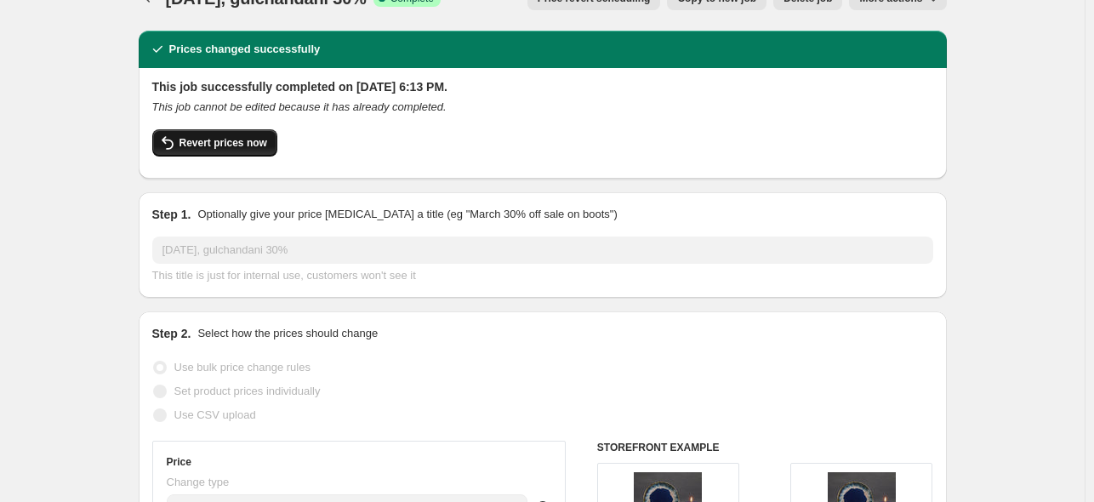
click at [202, 139] on span "Revert prices now" at bounding box center [223, 143] width 88 height 14
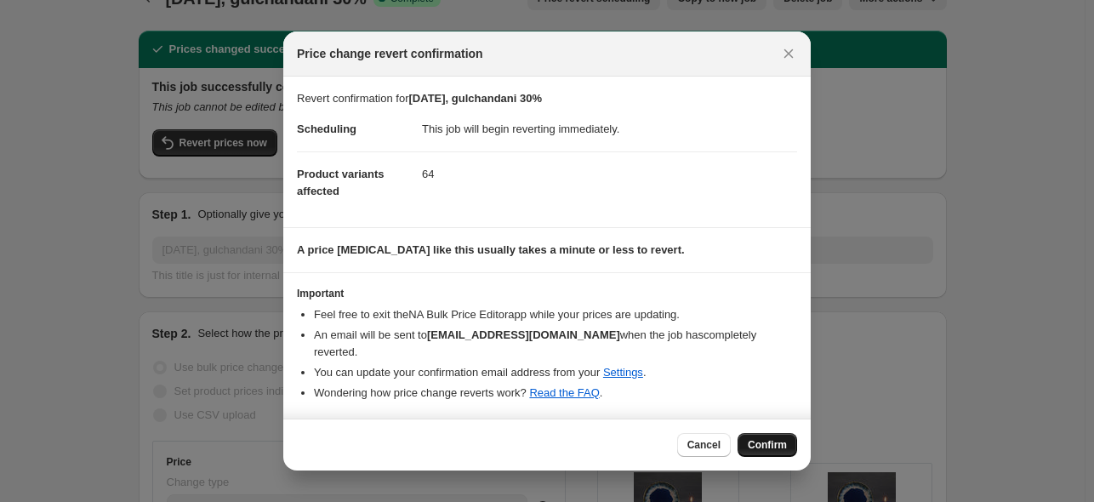
click at [755, 445] on span "Confirm" at bounding box center [766, 445] width 39 height 14
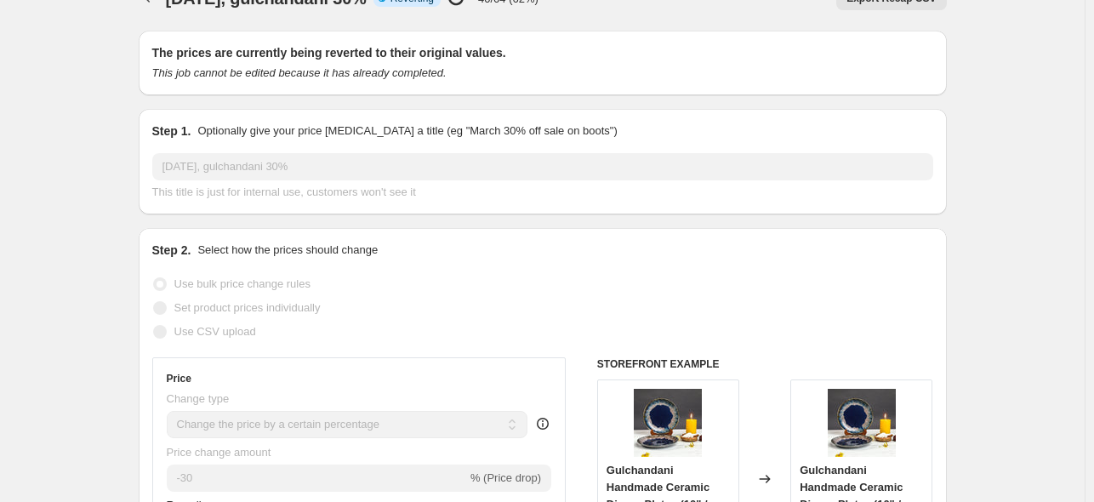
select select "percentage"
select select "collection"
select select "product_status"
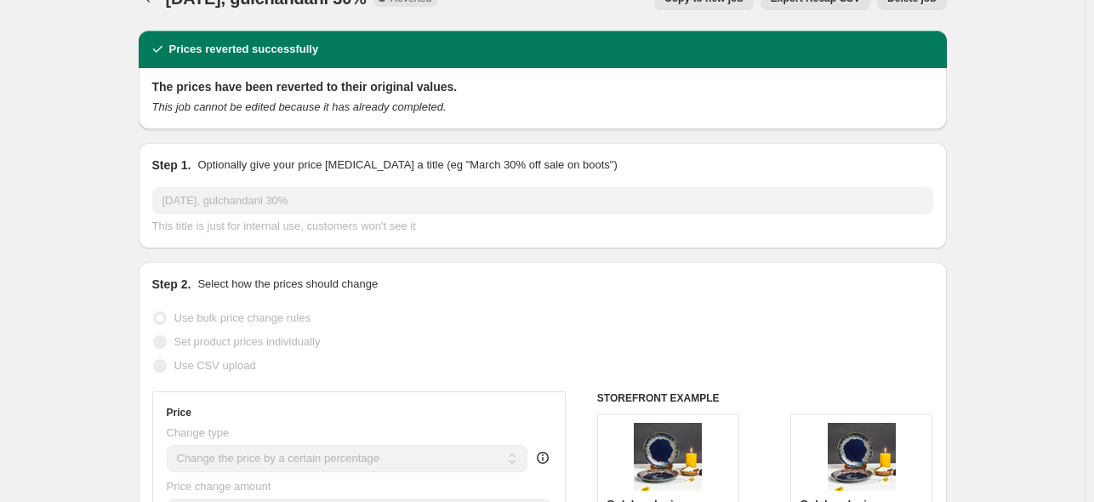
scroll to position [0, 0]
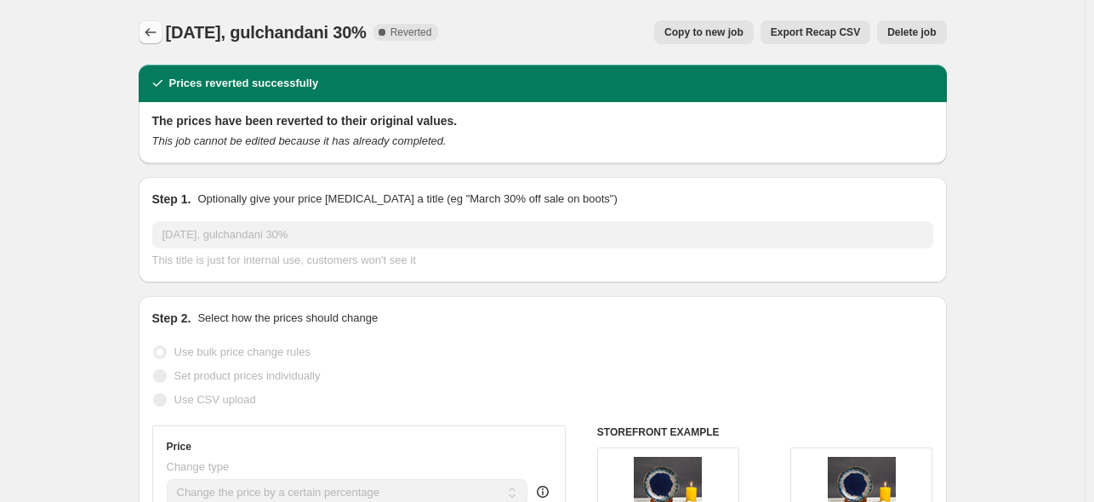
click at [152, 25] on icon "Price change jobs" at bounding box center [150, 32] width 17 height 17
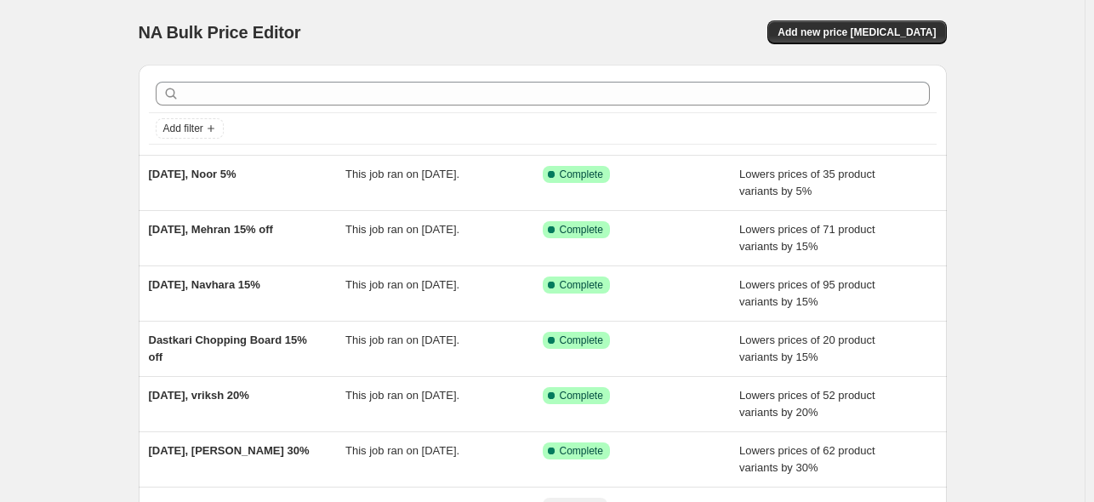
click at [438, 81] on div at bounding box center [542, 93] width 787 height 37
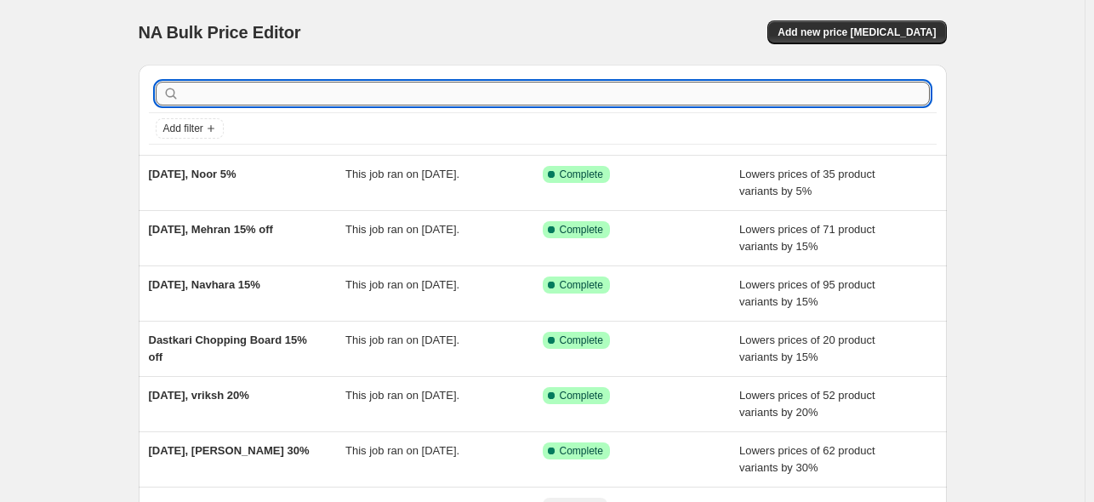
click at [418, 93] on input "text" at bounding box center [556, 94] width 747 height 24
paste input "Oshin"
type input "Oshin"
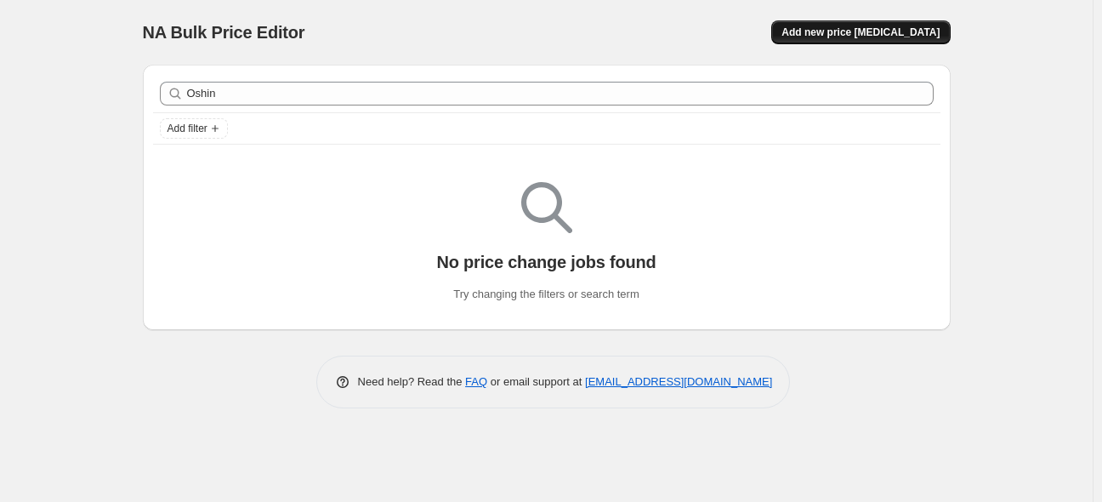
click at [879, 37] on span "Add new price [MEDICAL_DATA]" at bounding box center [860, 33] width 158 height 14
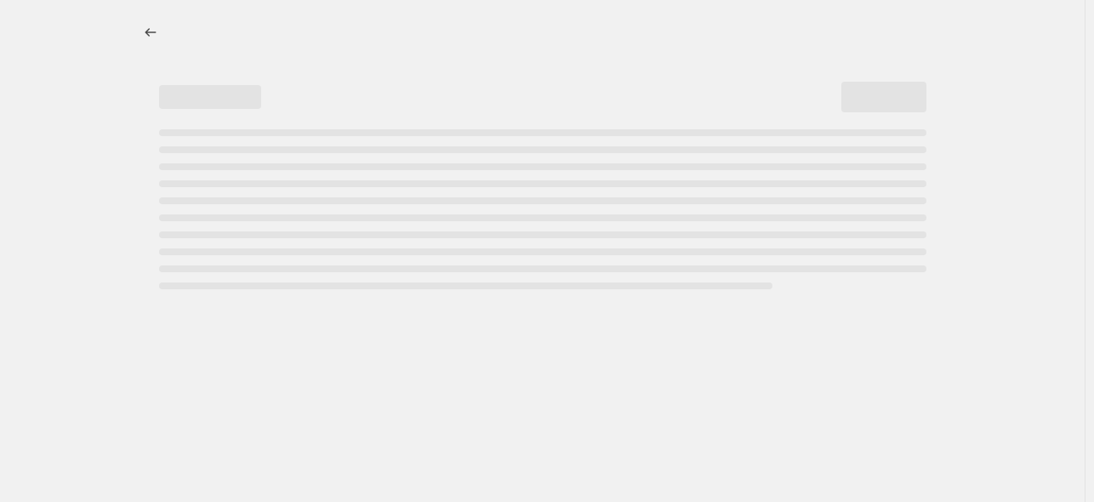
select select "percentage"
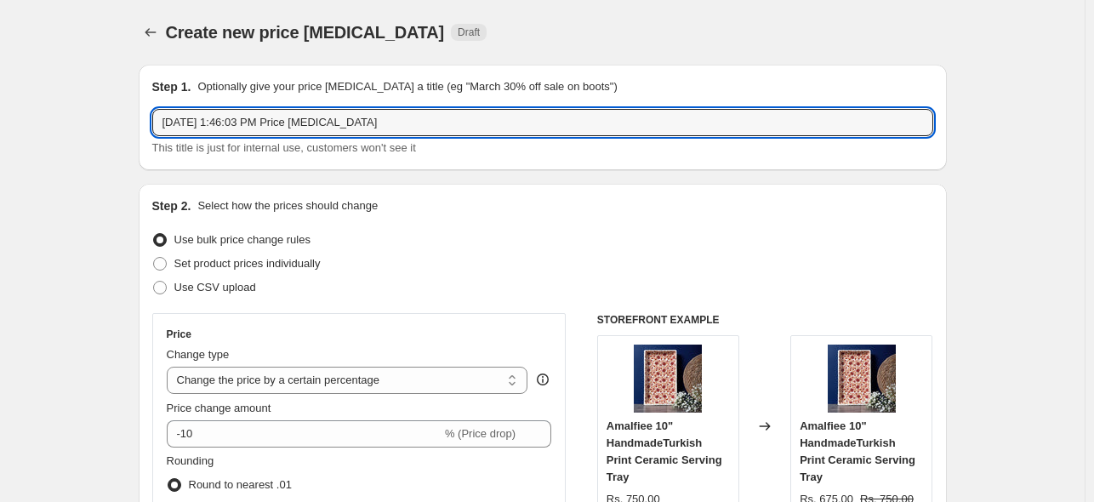
drag, startPoint x: 211, startPoint y: 125, endPoint x: 714, endPoint y: 88, distance: 504.8
click at [714, 88] on div "Step 1. Optionally give your price [MEDICAL_DATA] a title (eg "March 30% off sa…" at bounding box center [542, 117] width 781 height 78
paste input "Oshin"
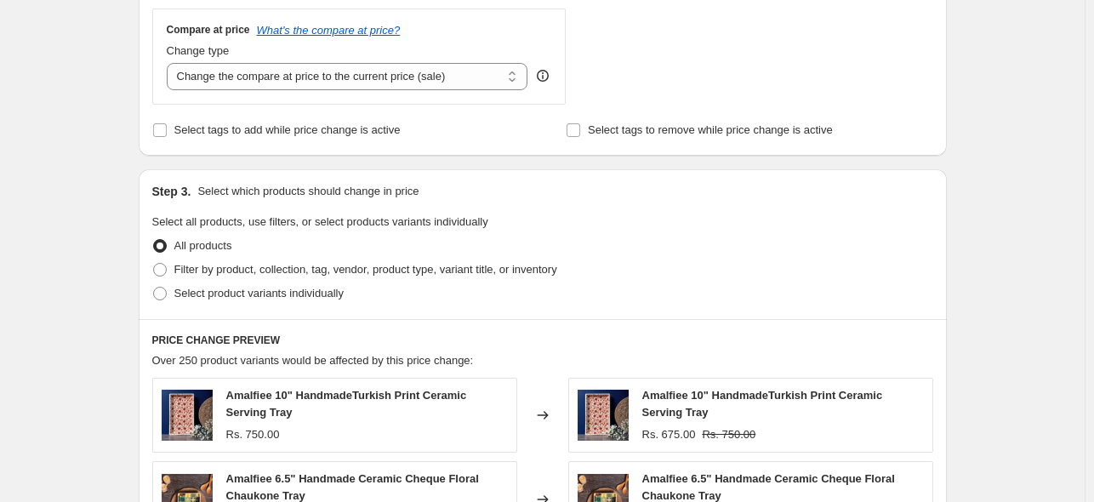
scroll to position [628, 0]
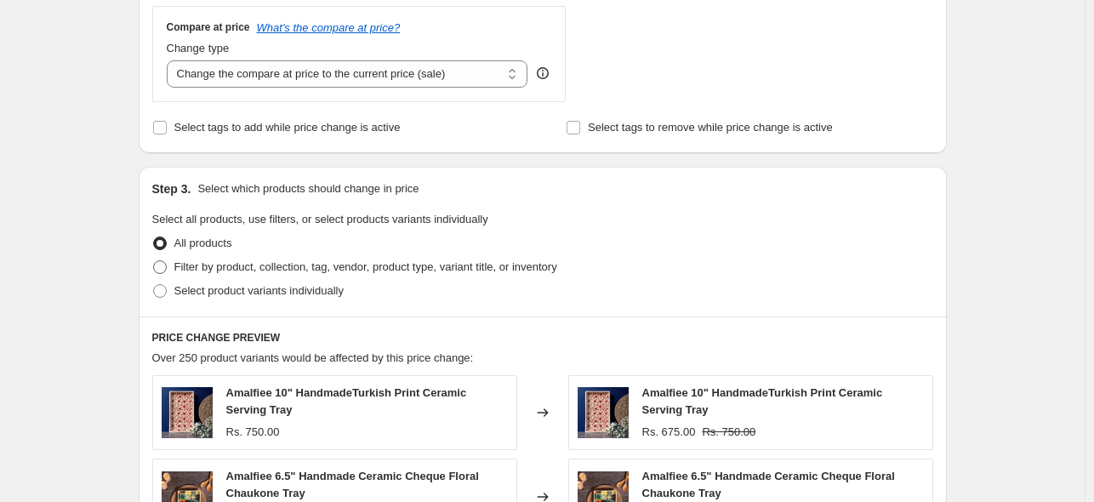
type input "[DATE], Oshin 10% off"
click at [160, 268] on span at bounding box center [160, 267] width 14 height 14
click at [154, 261] on input "Filter by product, collection, tag, vendor, product type, variant title, or inv…" at bounding box center [153, 260] width 1 height 1
radio input "true"
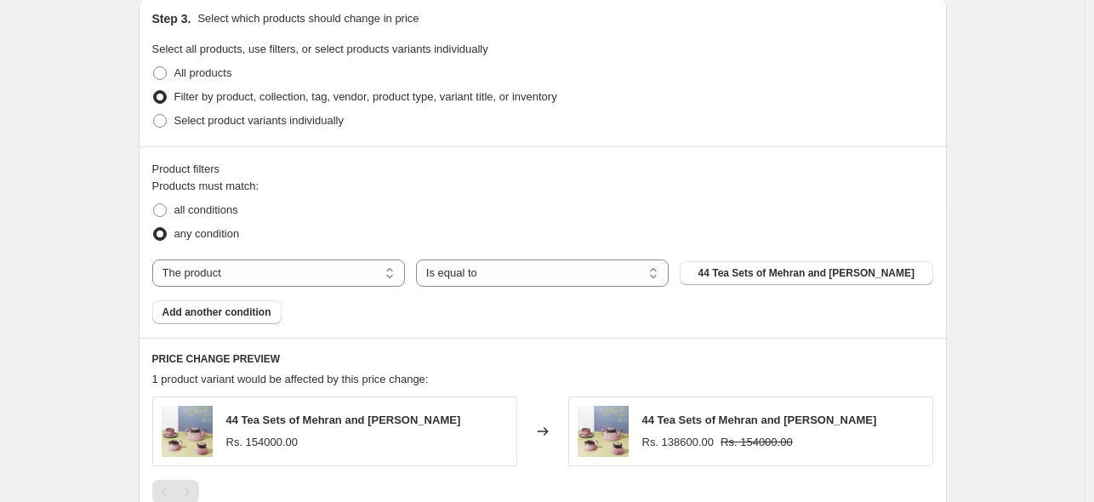
scroll to position [799, 0]
click at [302, 282] on select "The product The product's collection The product's tag The product's vendor The…" at bounding box center [278, 271] width 253 height 27
select select "collection"
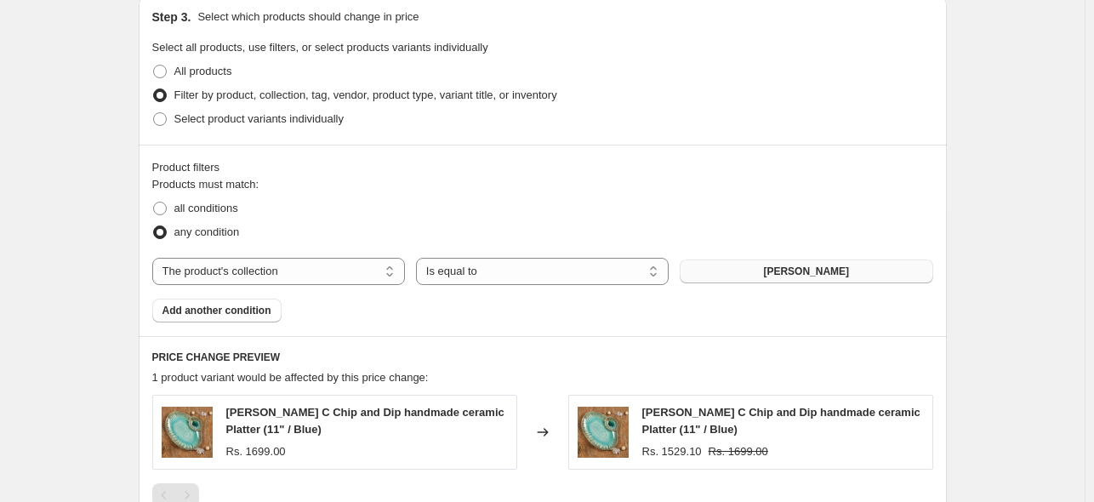
click at [775, 269] on button "[PERSON_NAME]" at bounding box center [805, 271] width 253 height 24
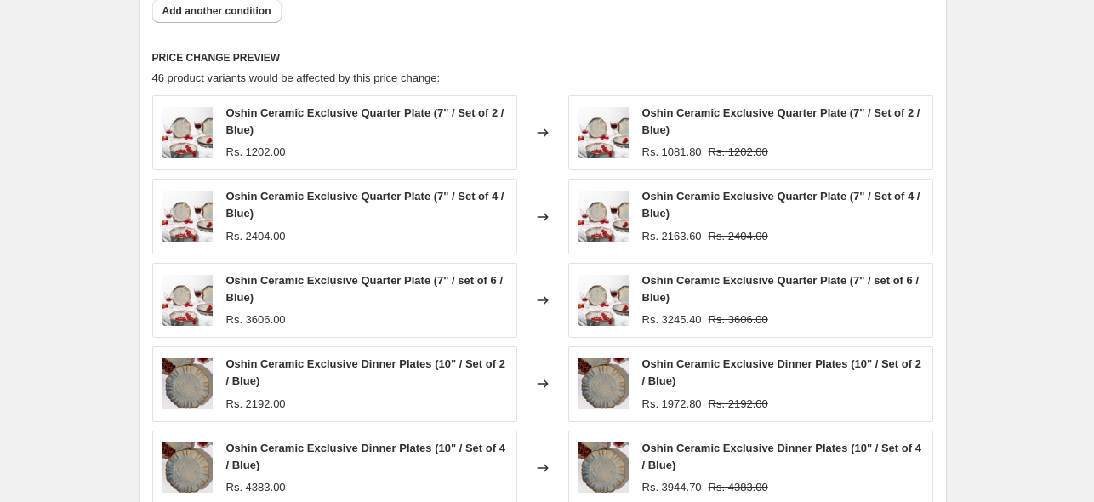
scroll to position [1413, 0]
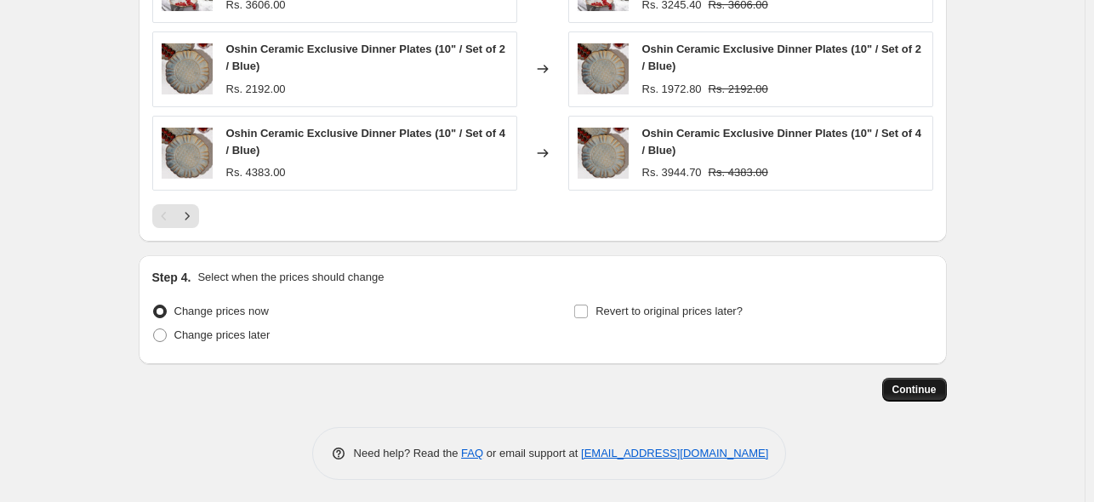
click at [905, 383] on span "Continue" at bounding box center [914, 390] width 44 height 14
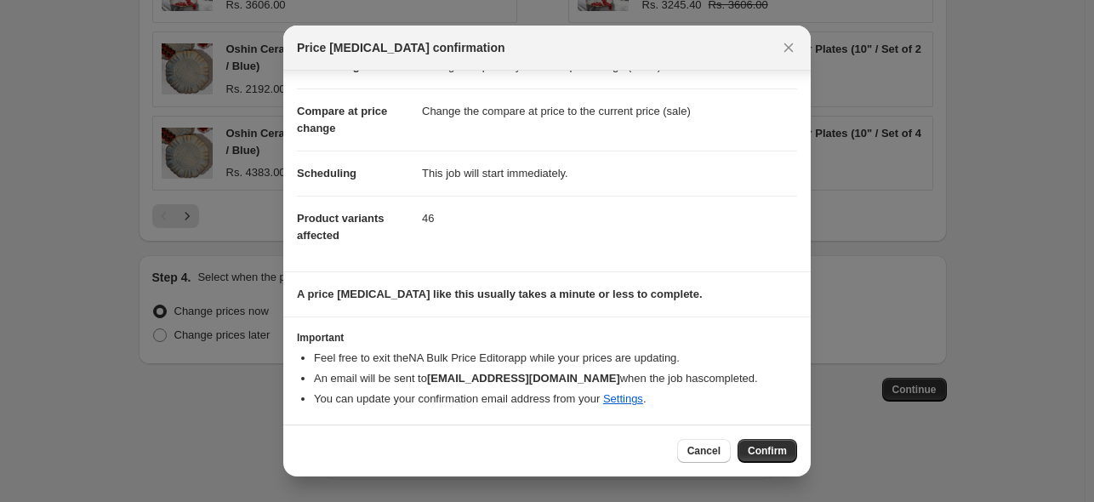
scroll to position [55, 0]
click at [775, 452] on span "Confirm" at bounding box center [766, 451] width 39 height 14
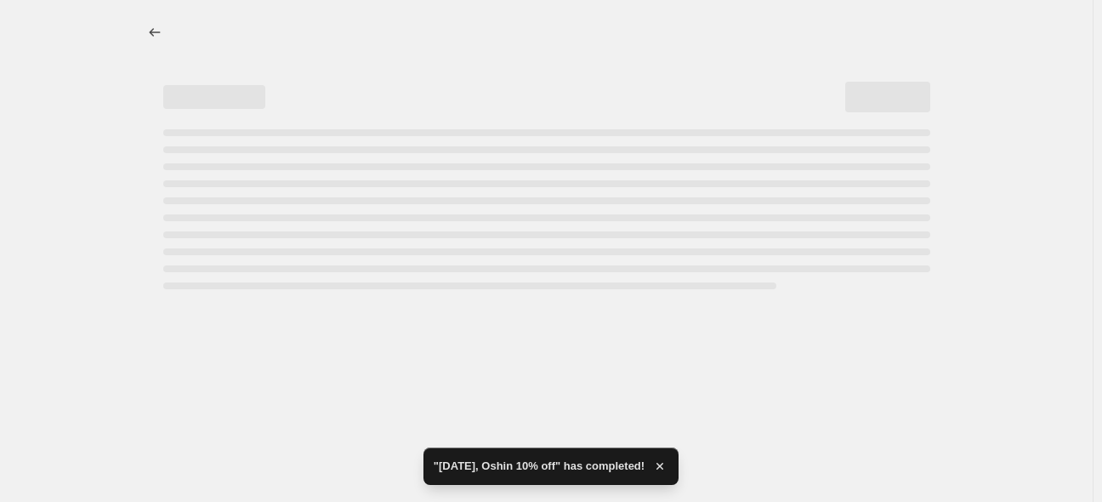
select select "percentage"
select select "collection"
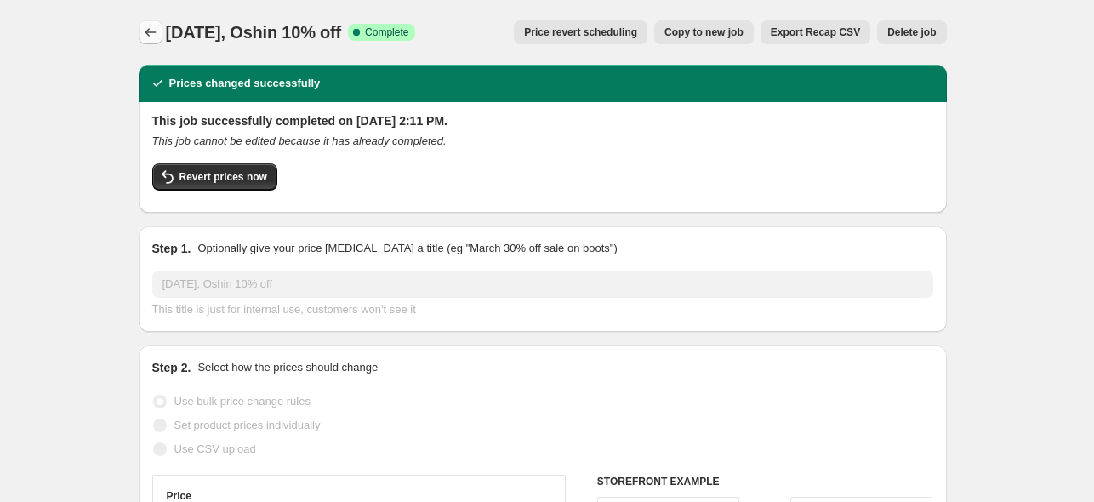
click at [148, 30] on icon "Price change jobs" at bounding box center [150, 32] width 17 height 17
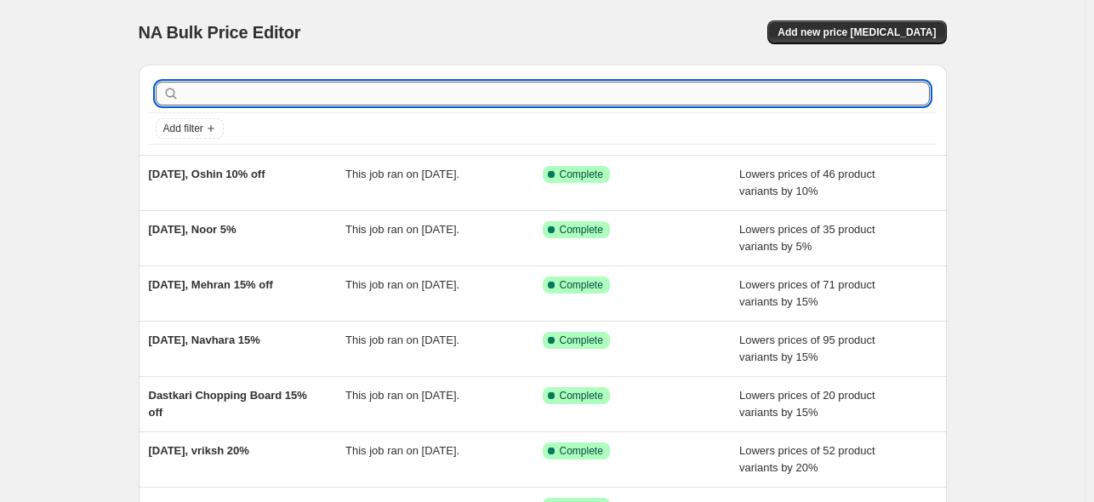
click at [501, 92] on input "text" at bounding box center [556, 94] width 747 height 24
type input "pepp"
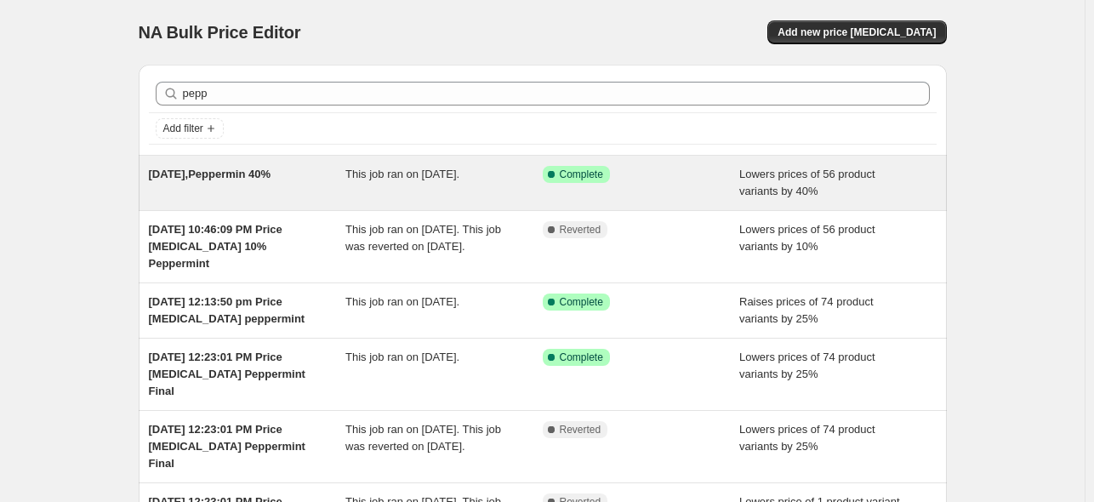
click at [252, 176] on span "[DATE],Peppermin 40%" at bounding box center [210, 174] width 122 height 13
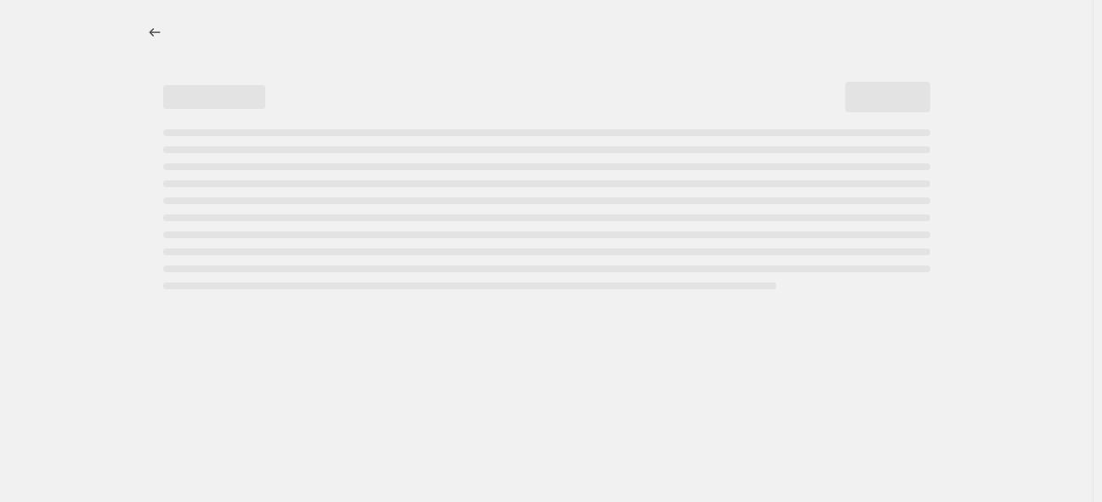
select select "percentage"
select select "collection"
select select "product_status"
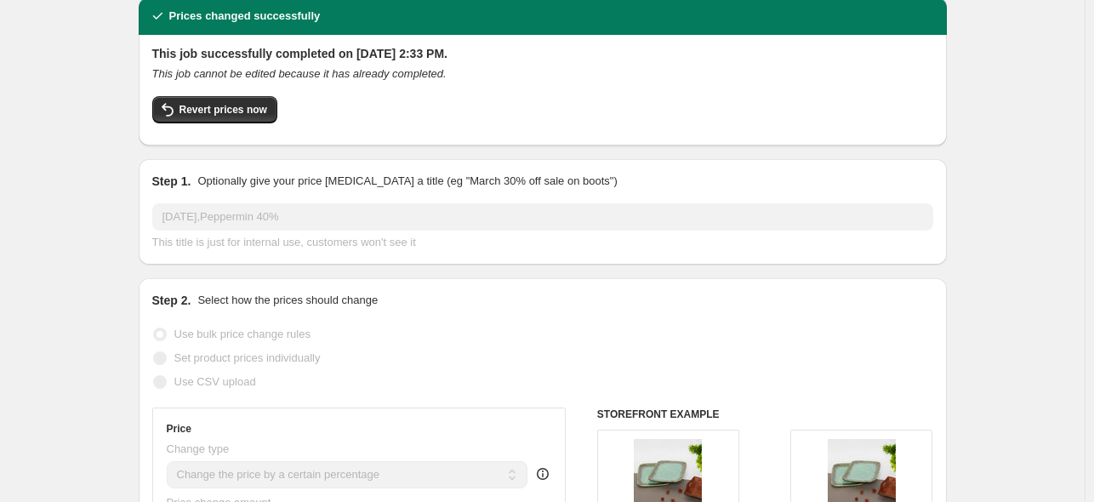
scroll to position [65, 0]
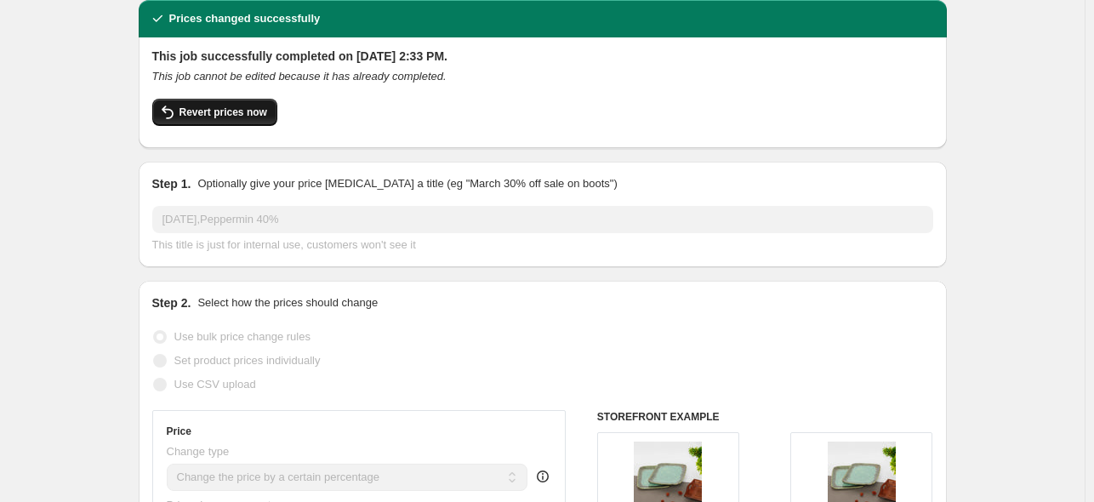
click at [204, 115] on span "Revert prices now" at bounding box center [223, 112] width 88 height 14
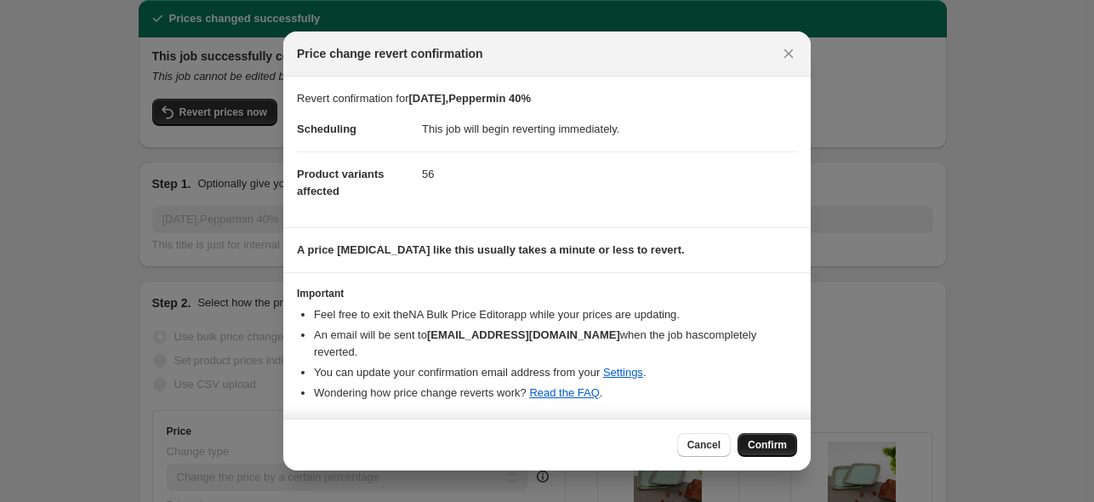
click at [757, 450] on span "Confirm" at bounding box center [766, 445] width 39 height 14
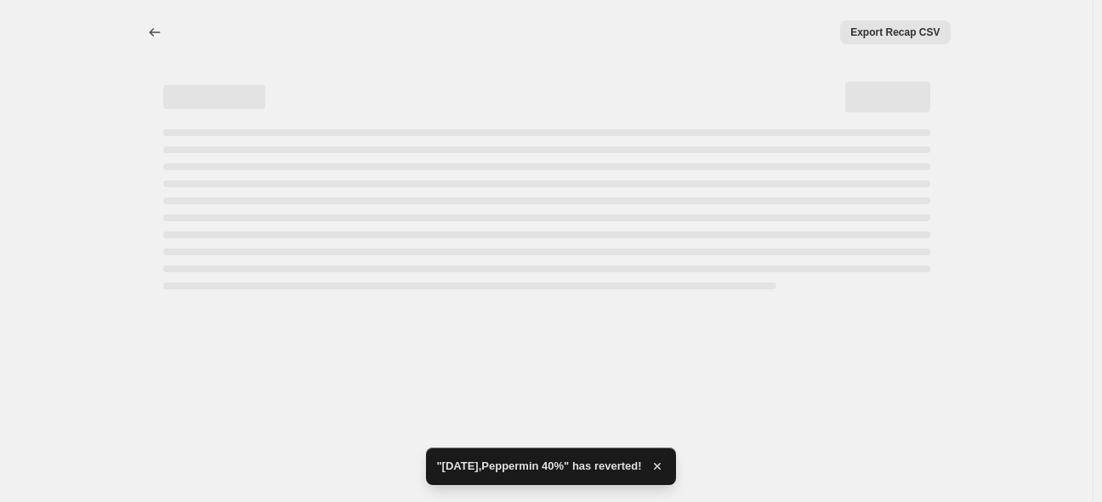
select select "percentage"
select select "collection"
select select "product_status"
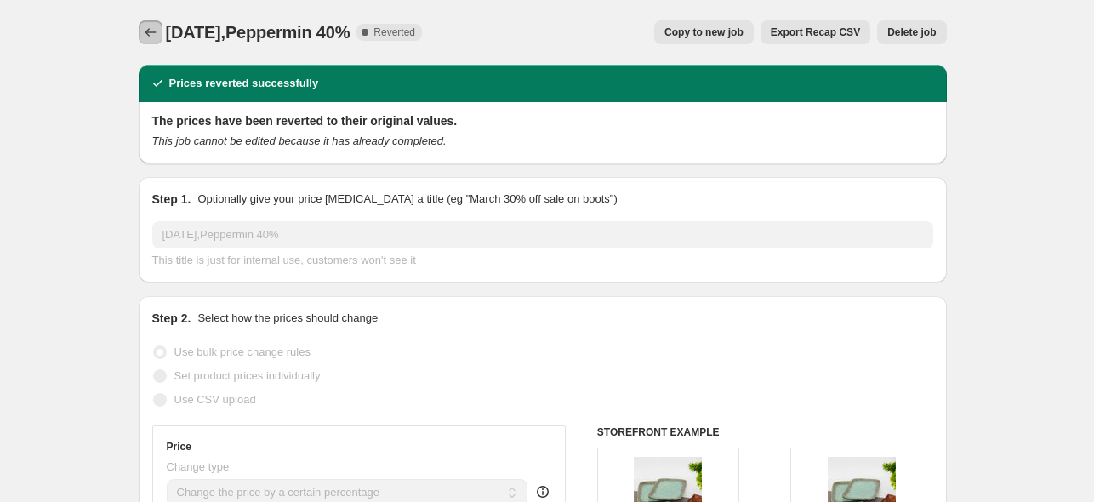
click at [146, 31] on icon "Price change jobs" at bounding box center [150, 32] width 17 height 17
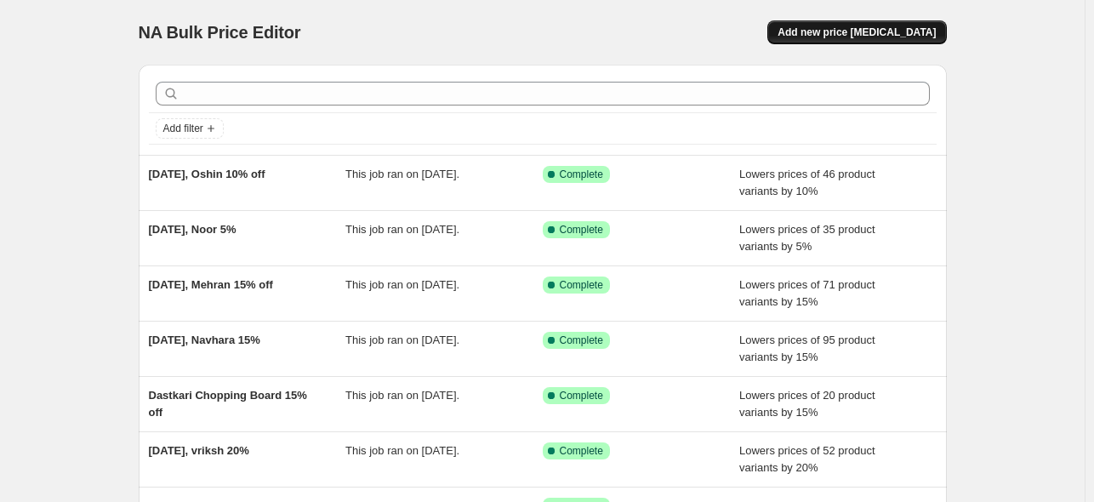
click at [850, 20] on button "Add new price [MEDICAL_DATA]" at bounding box center [856, 32] width 179 height 24
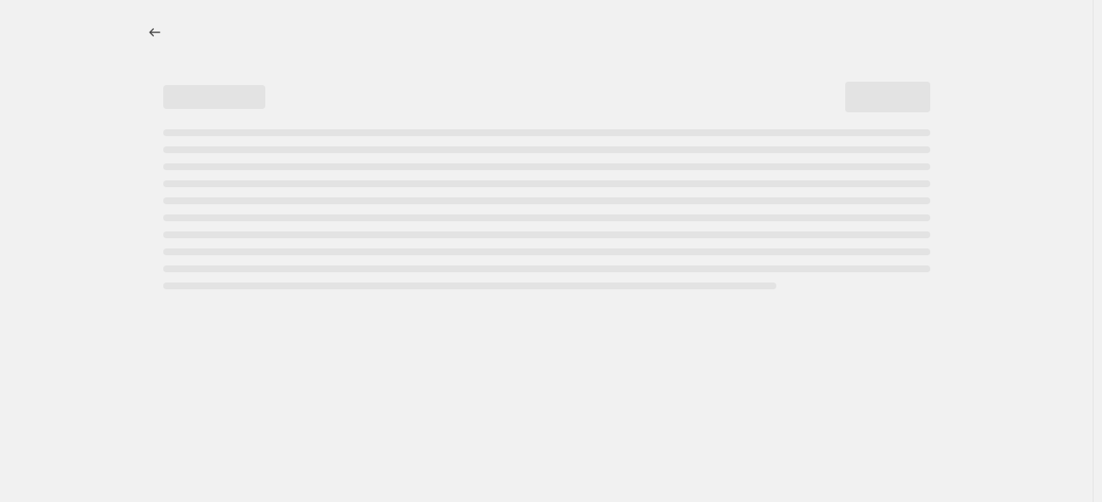
select select "percentage"
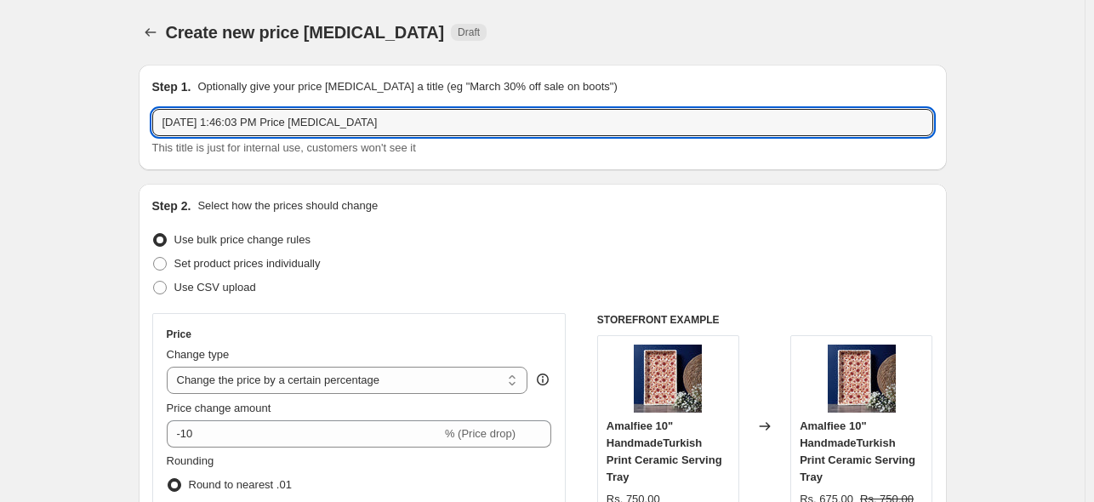
drag, startPoint x: 209, startPoint y: 118, endPoint x: 818, endPoint y: 73, distance: 610.5
click at [818, 73] on div "Step 1. Optionally give your price [MEDICAL_DATA] a title (eg "March 30% off sa…" at bounding box center [543, 117] width 808 height 105
paste input "peppermint"
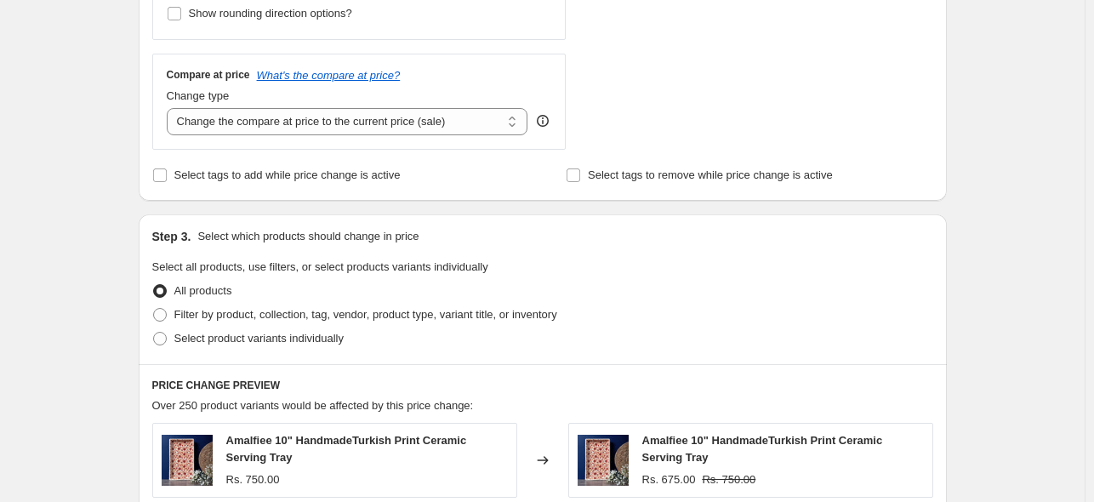
scroll to position [581, 0]
type input "[DATE], peppermint 10%"
click at [187, 314] on span "Filter by product, collection, tag, vendor, product type, variant title, or inv…" at bounding box center [365, 313] width 383 height 13
click at [154, 308] on input "Filter by product, collection, tag, vendor, product type, variant title, or inv…" at bounding box center [153, 307] width 1 height 1
radio input "true"
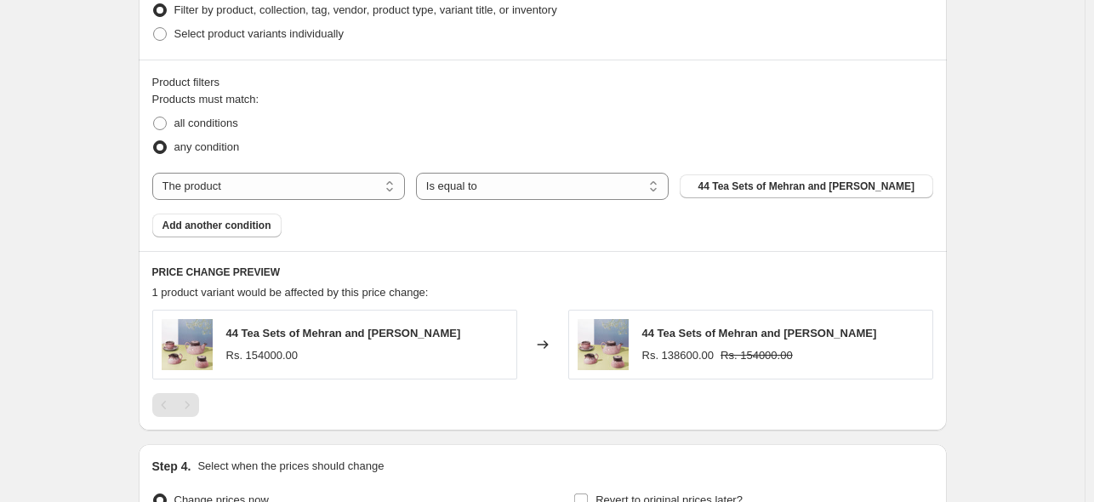
scroll to position [888, 0]
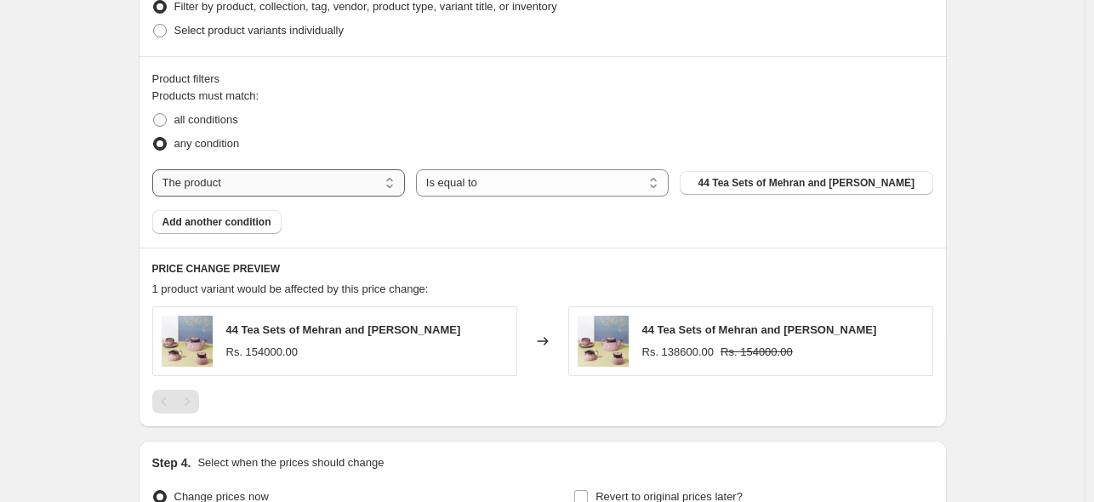
click at [304, 179] on select "The product The product's collection The product's tag The product's vendor The…" at bounding box center [278, 182] width 253 height 27
select select "collection"
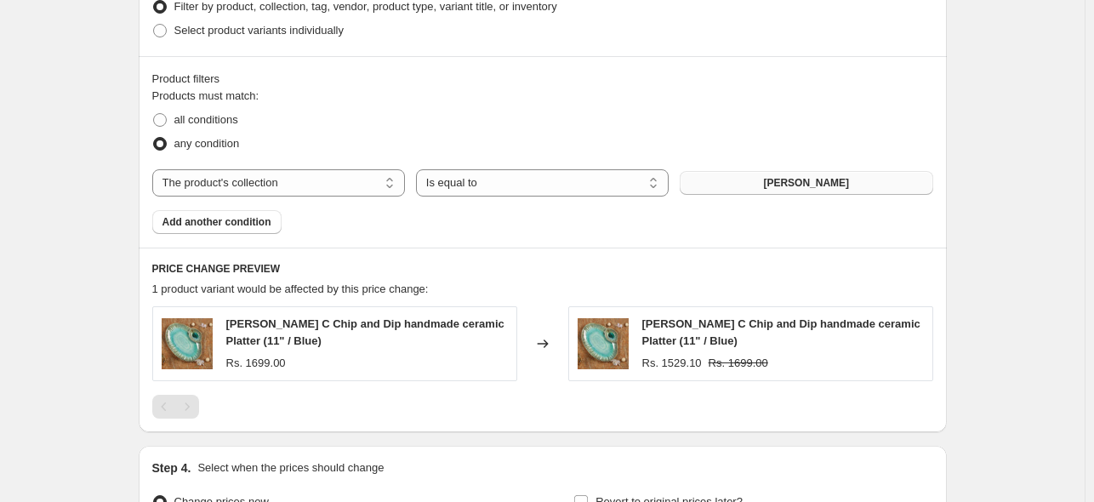
click at [829, 183] on button "[PERSON_NAME]" at bounding box center [805, 183] width 253 height 24
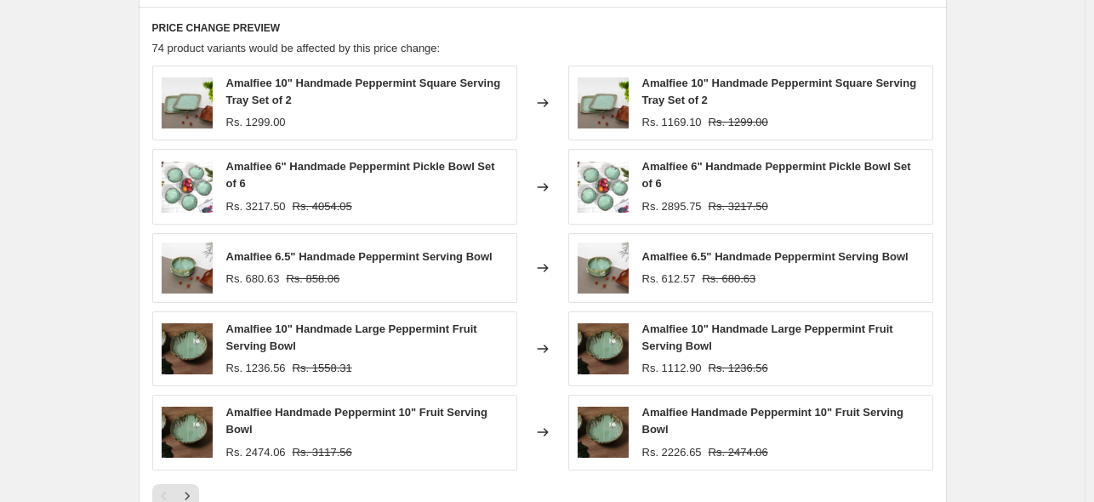
scroll to position [1408, 0]
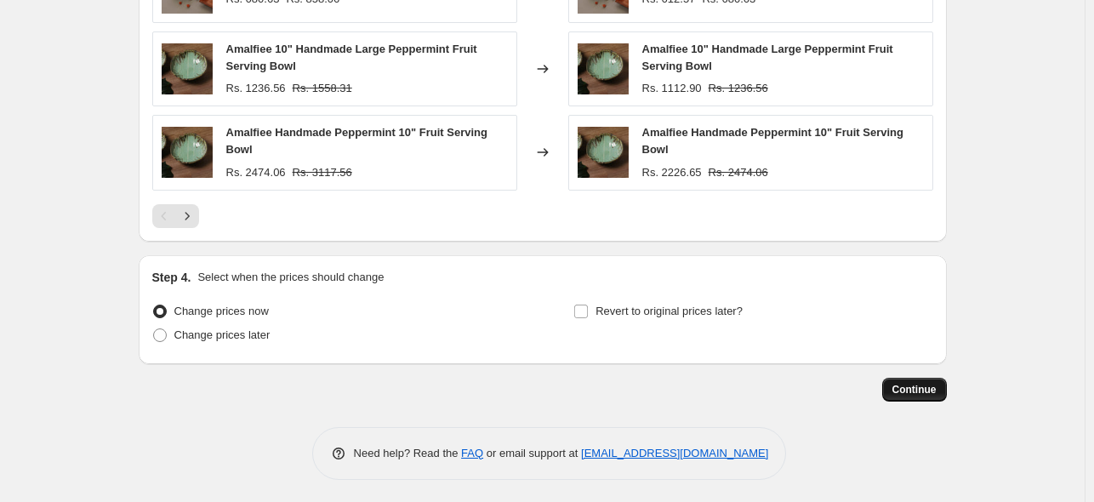
click at [900, 384] on span "Continue" at bounding box center [914, 390] width 44 height 14
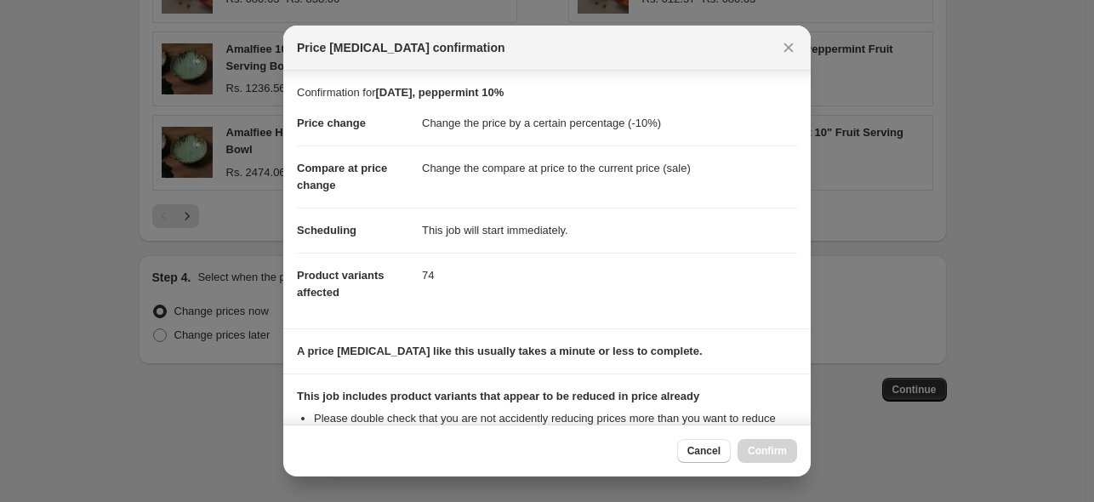
scroll to position [212, 0]
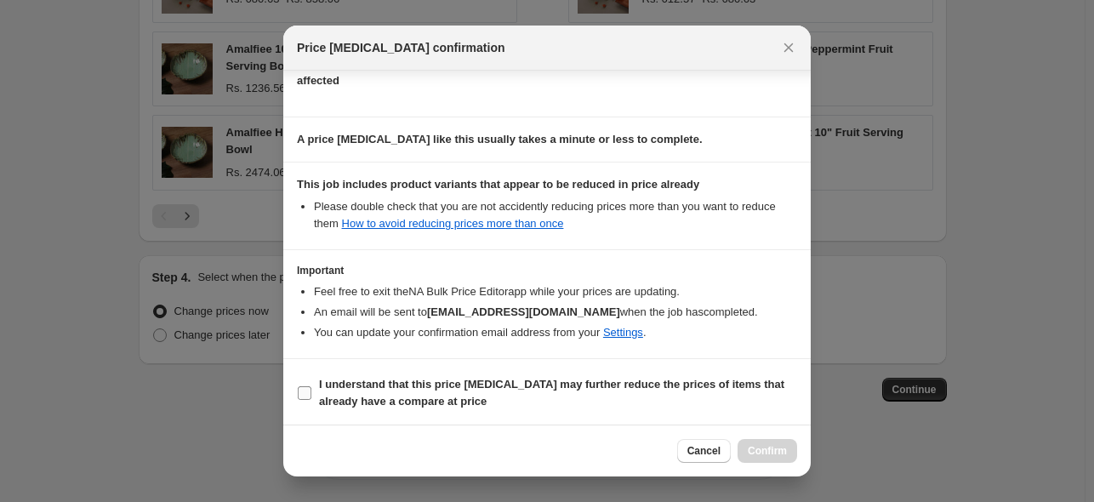
click at [337, 382] on b "I understand that this price [MEDICAL_DATA] may further reduce the prices of it…" at bounding box center [551, 393] width 465 height 30
click at [311, 386] on input "I understand that this price [MEDICAL_DATA] may further reduce the prices of it…" at bounding box center [305, 393] width 14 height 14
checkbox input "true"
click at [776, 452] on span "Confirm" at bounding box center [766, 451] width 39 height 14
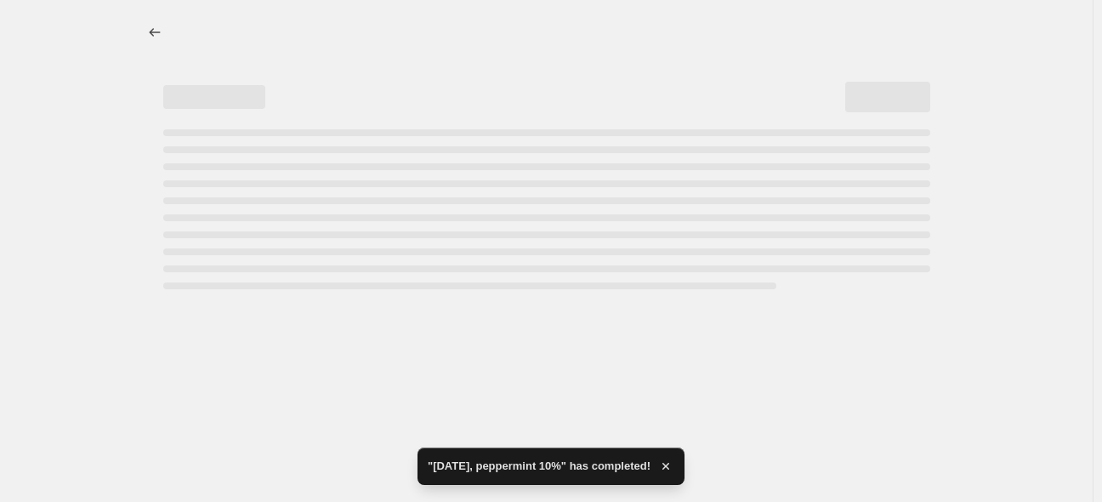
select select "percentage"
select select "collection"
